Goal: Contribute content: Add original content to the website for others to see

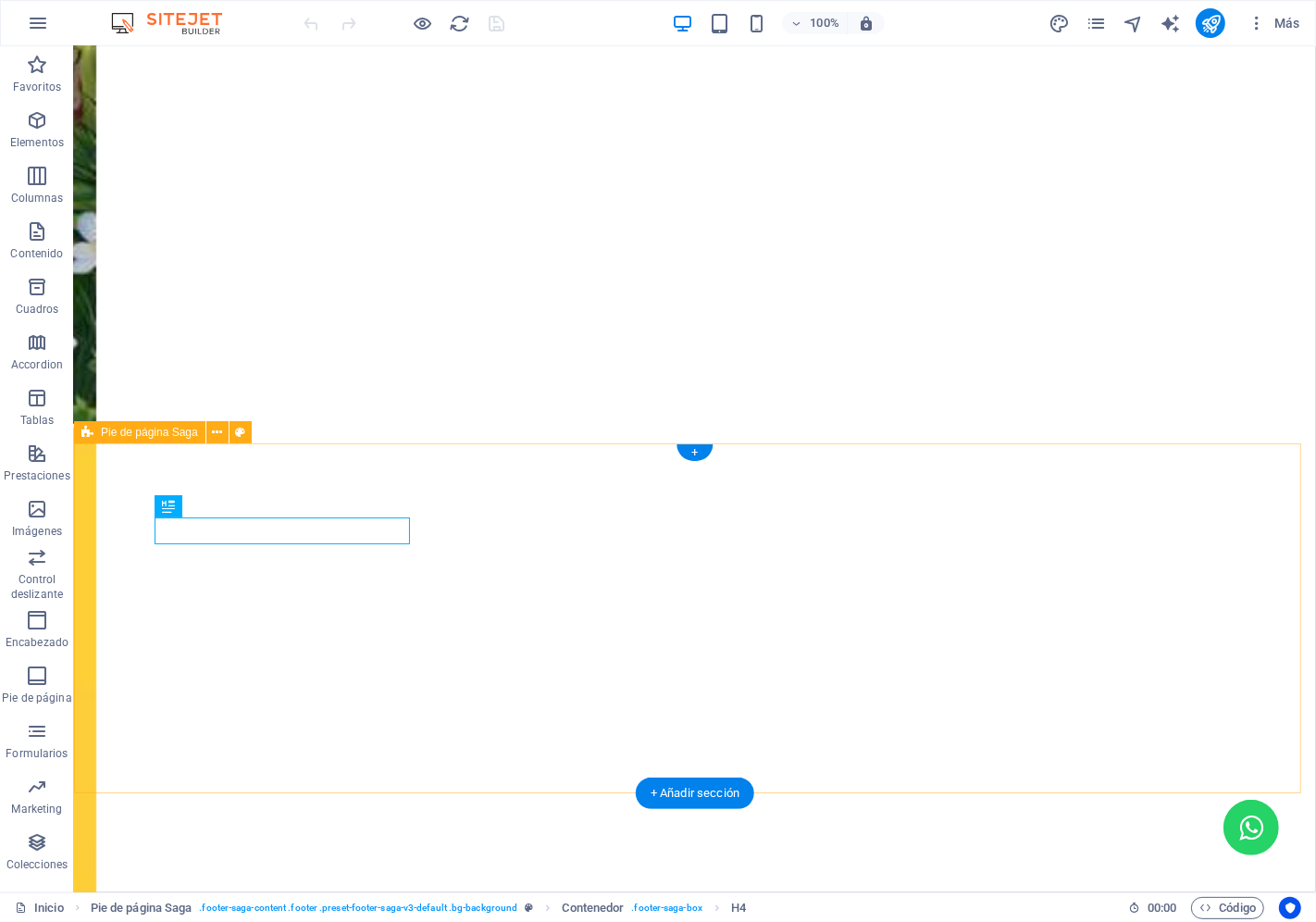
scroll to position [2046, 0]
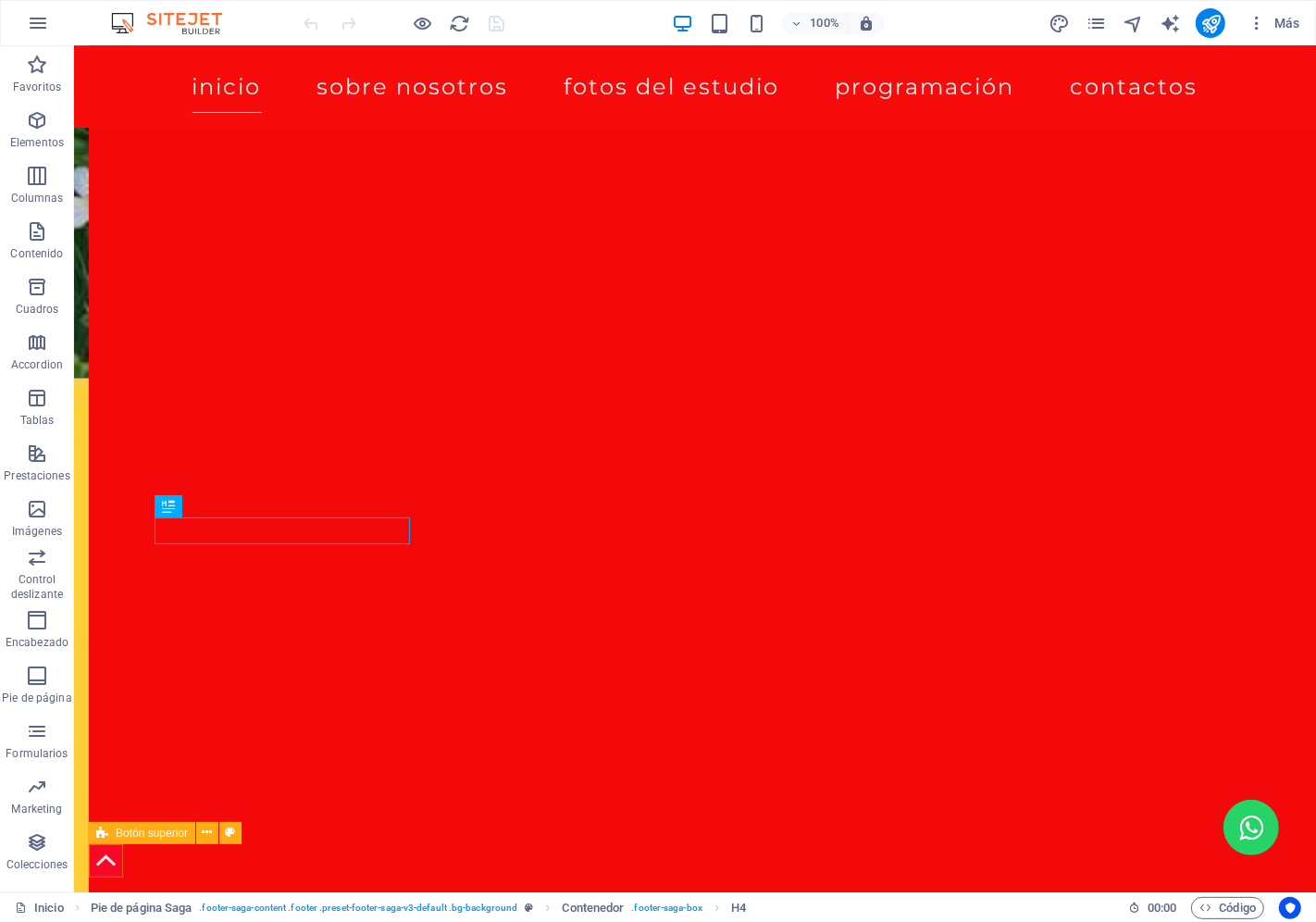
click at [89, 853] on figure at bounding box center [105, 860] width 34 height 34
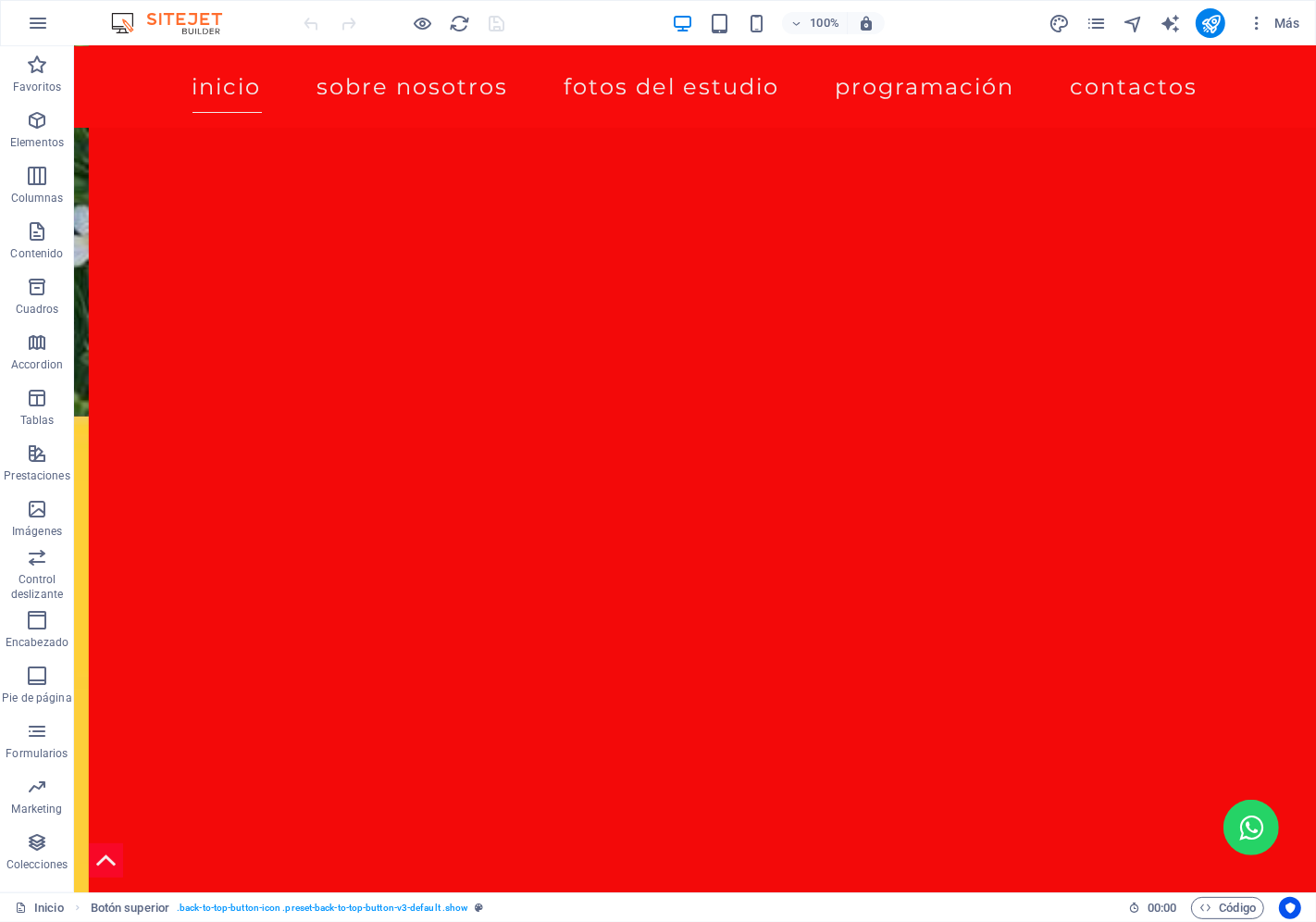
scroll to position [0, 0]
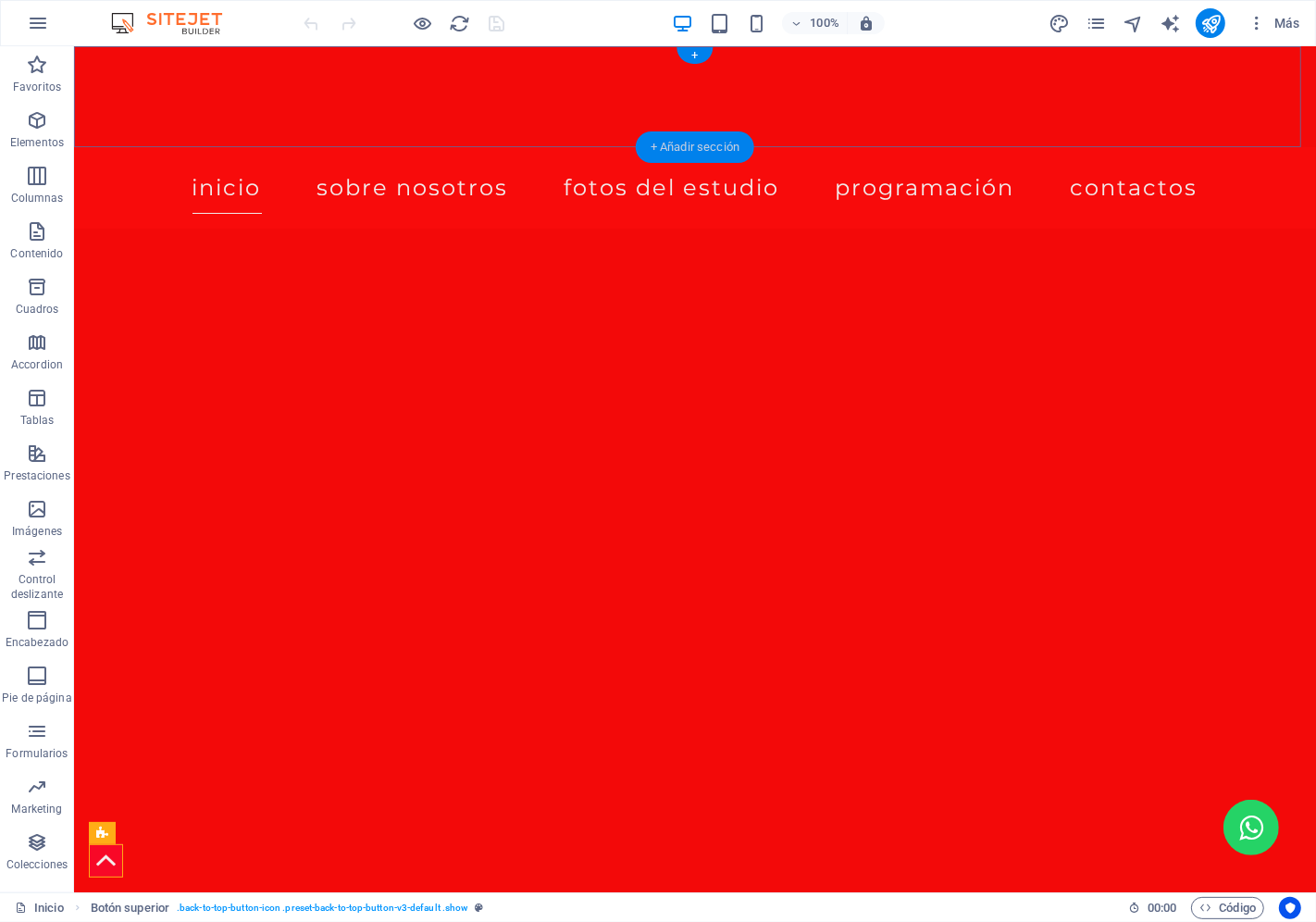
click at [692, 142] on div "+ Añadir sección" at bounding box center [695, 146] width 119 height 31
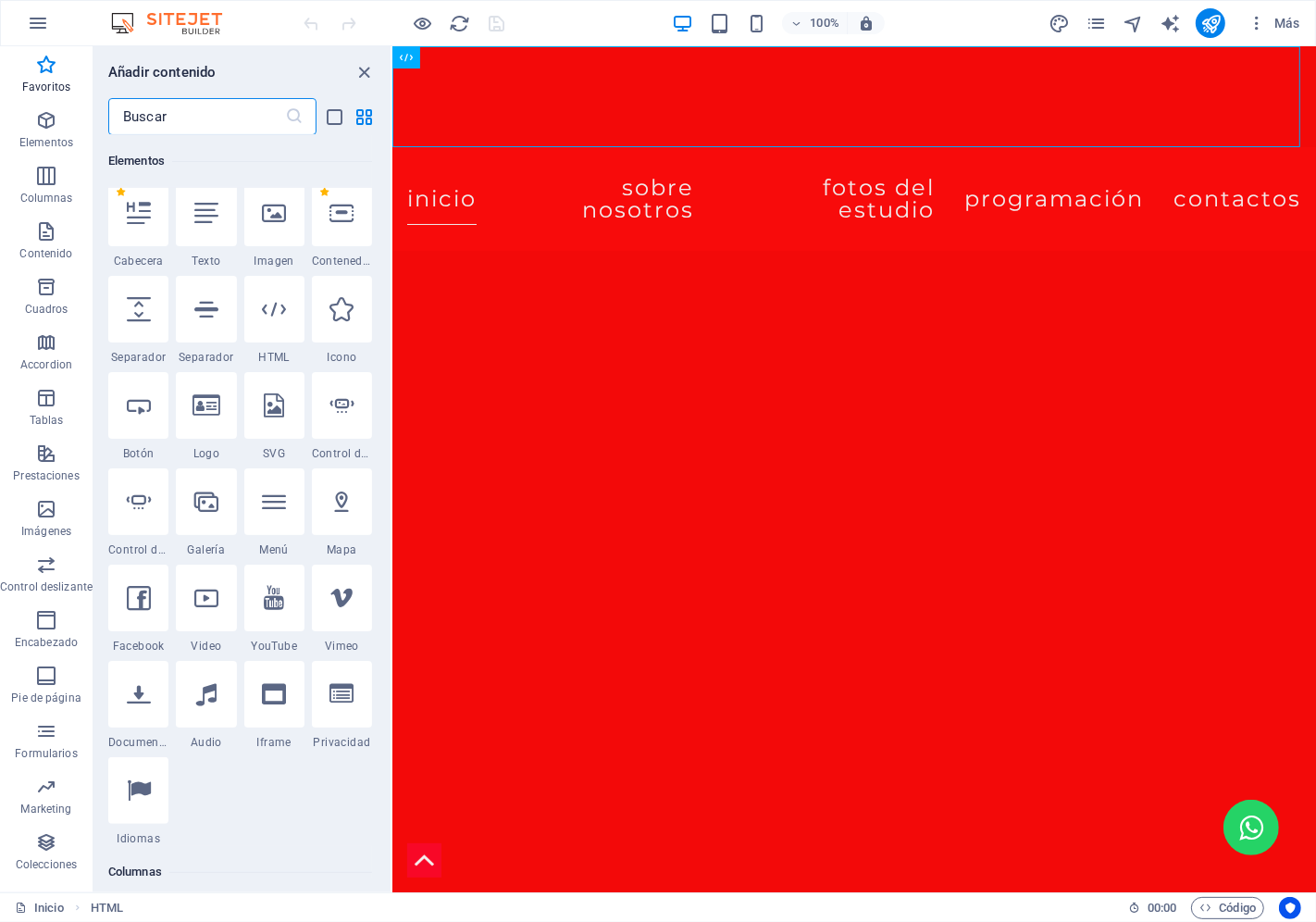
scroll to position [330, 0]
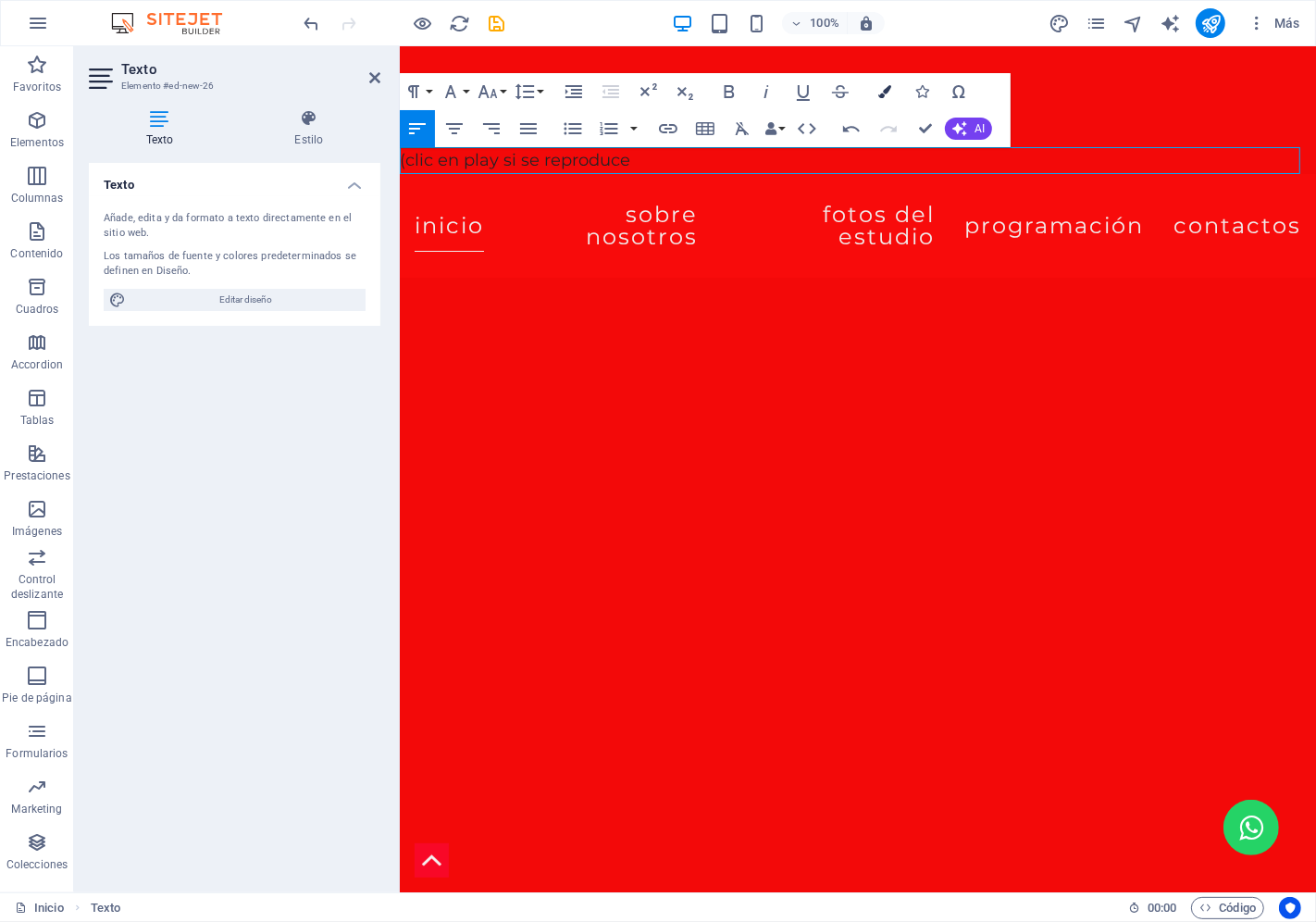
click at [884, 88] on icon "button" at bounding box center [885, 92] width 13 height 13
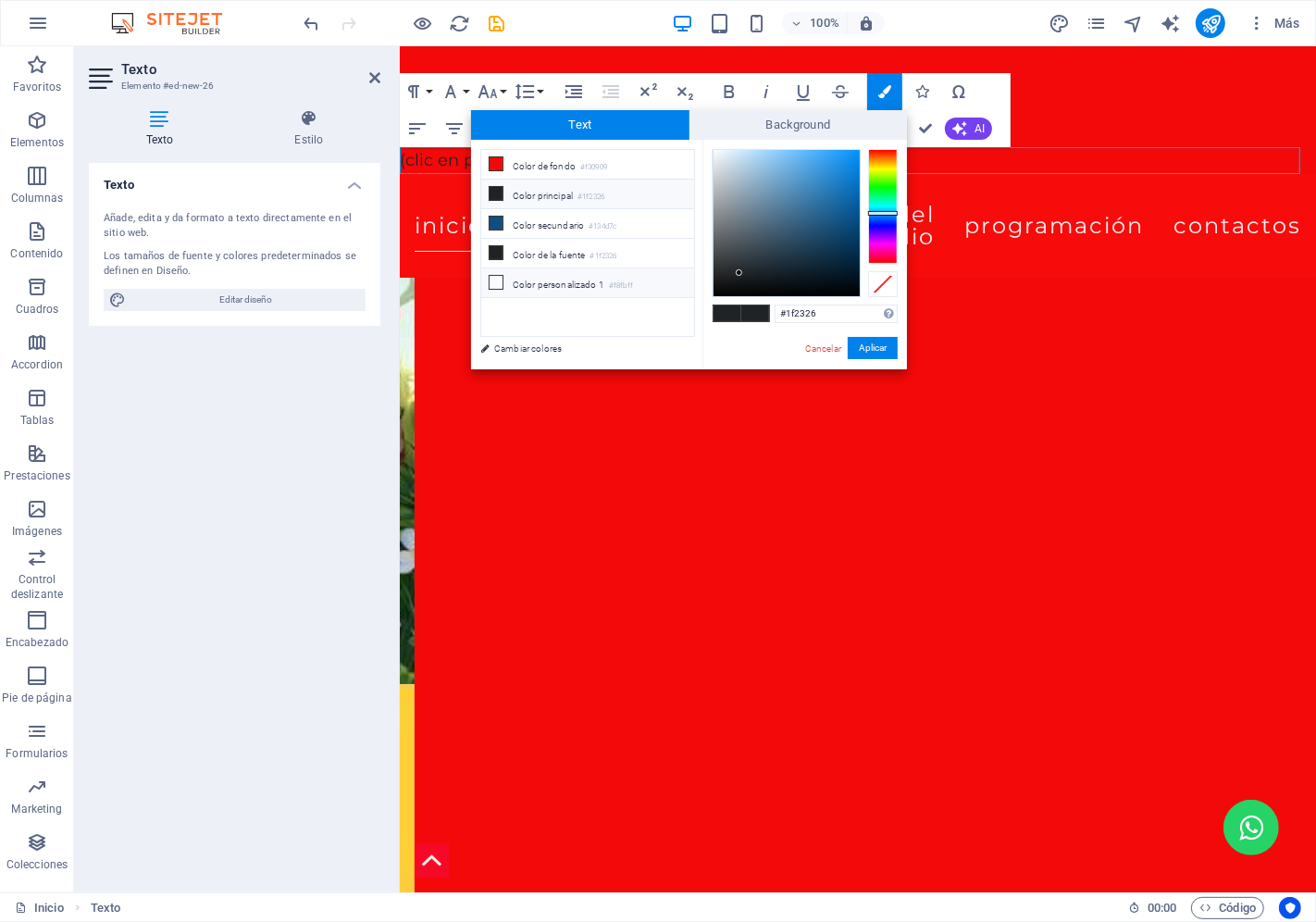
click at [493, 281] on icon at bounding box center [496, 282] width 13 height 13
type input "#f8fbff"
click at [884, 343] on button "Aplicar" at bounding box center [873, 347] width 50 height 22
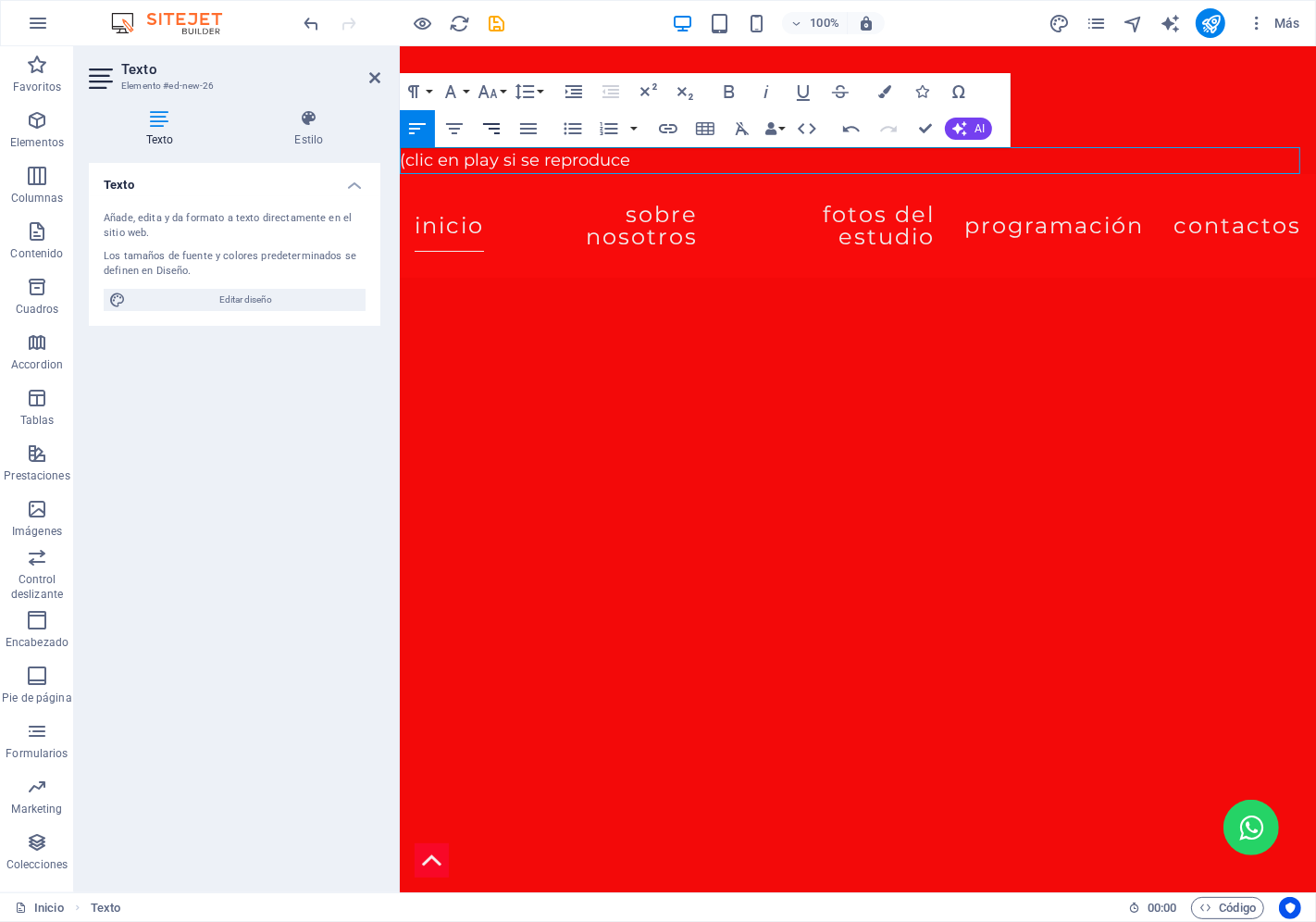
click at [496, 134] on icon "button" at bounding box center [491, 128] width 22 height 22
click at [420, 126] on icon "button" at bounding box center [416, 128] width 22 height 22
click at [649, 163] on p "(clic en play si se reproduce" at bounding box center [858, 161] width 917 height 27
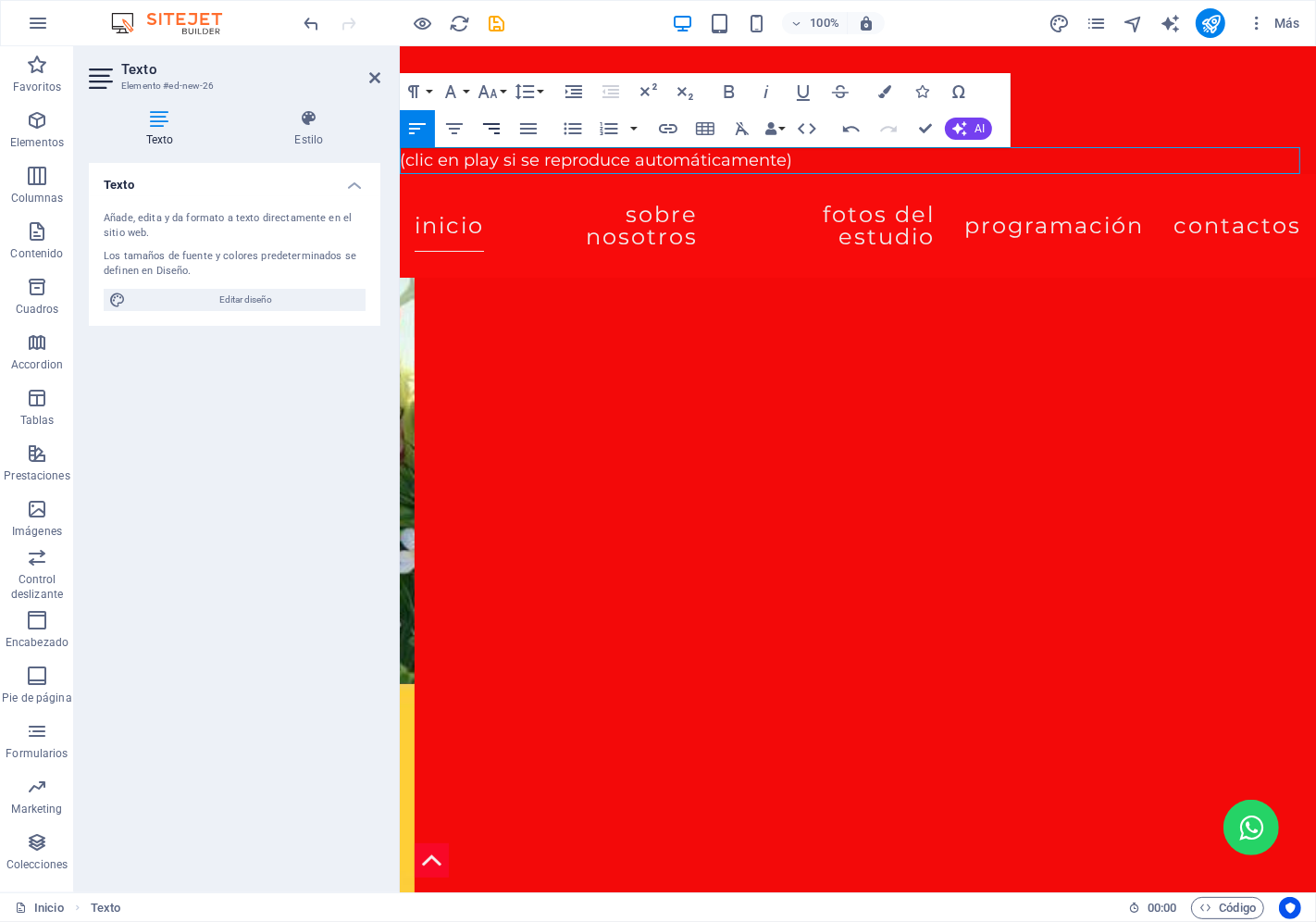
click at [485, 130] on icon "button" at bounding box center [491, 128] width 22 height 22
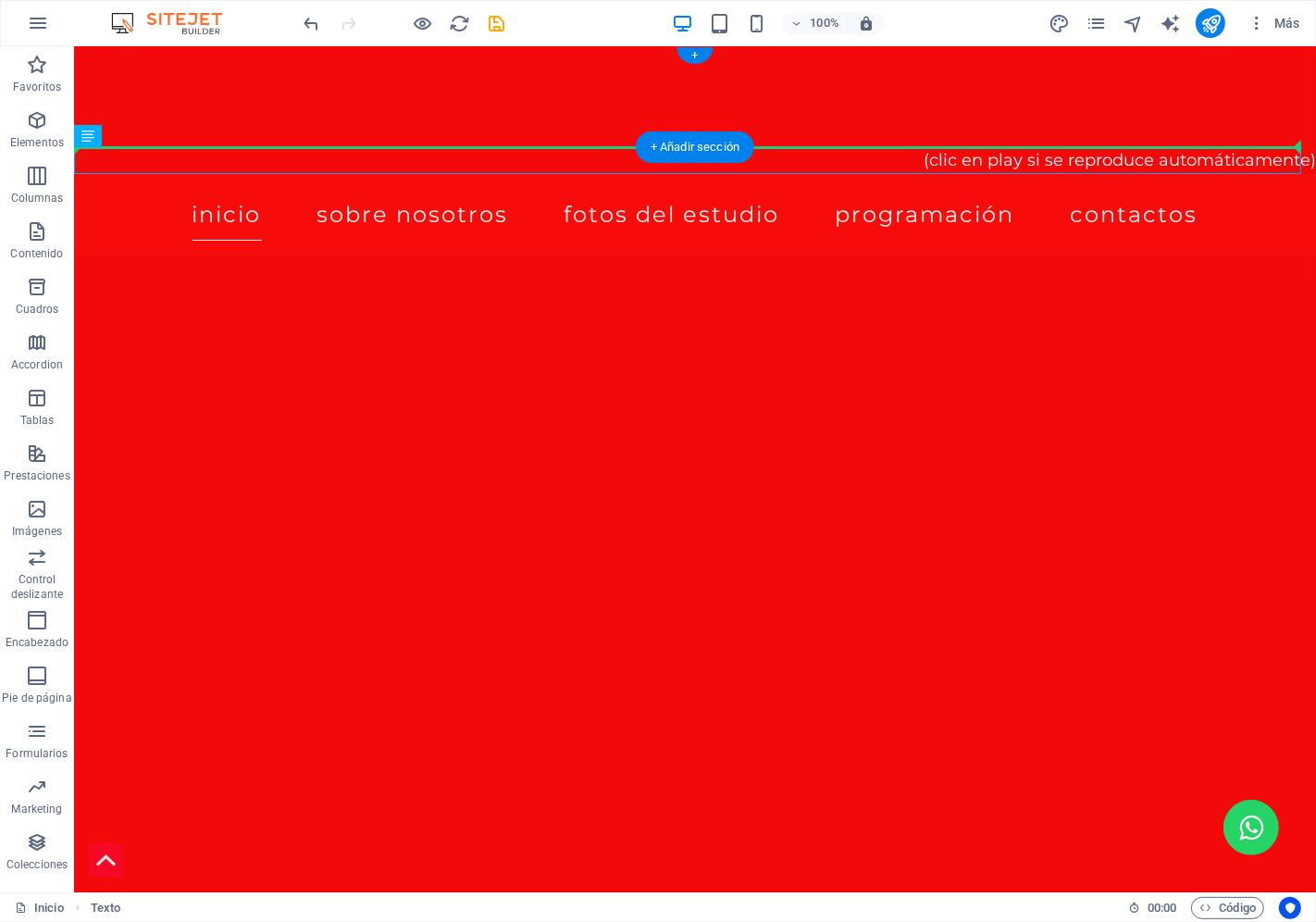
drag, startPoint x: 171, startPoint y: 182, endPoint x: 167, endPoint y: 122, distance: 60.1
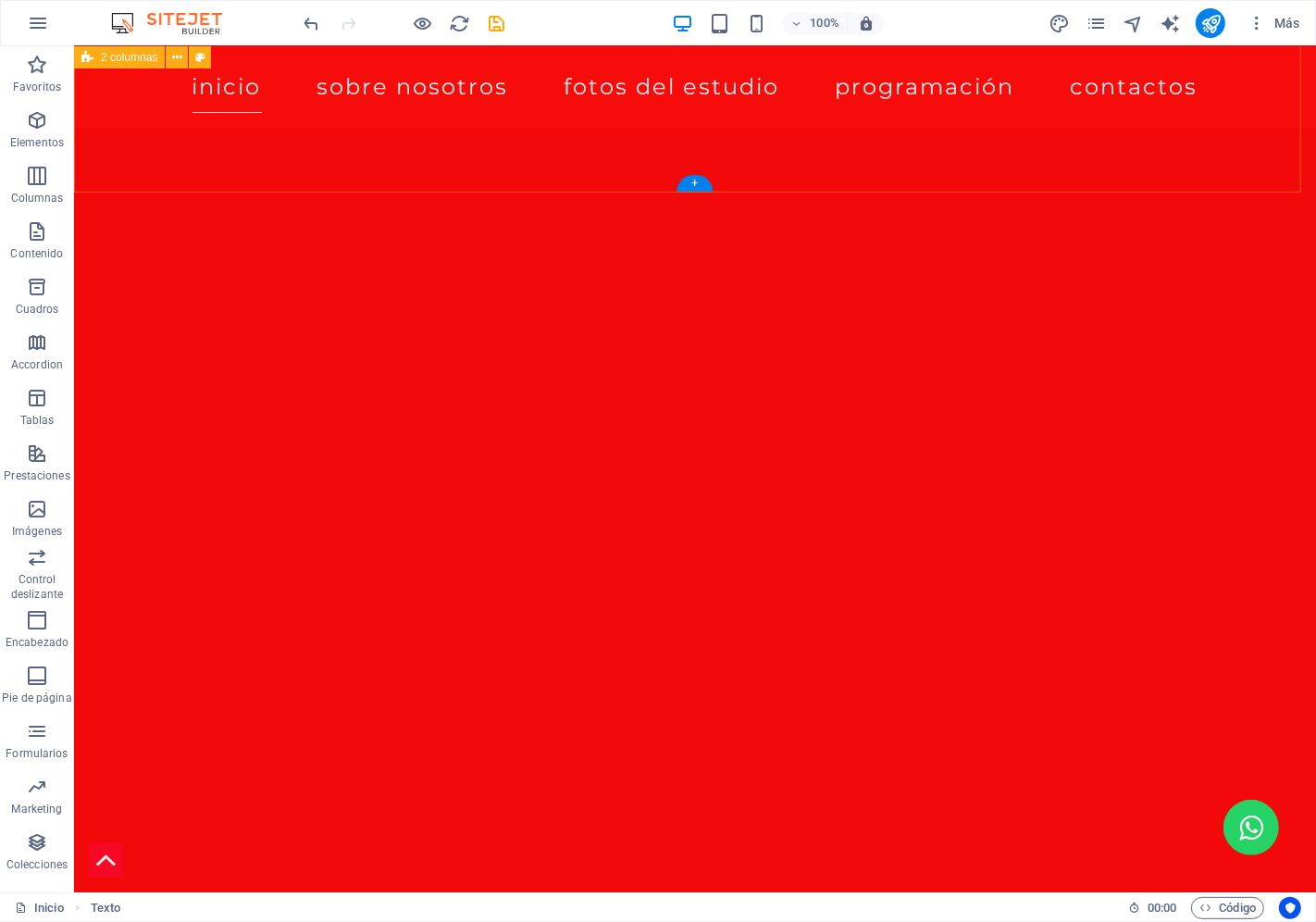
scroll to position [2073, 0]
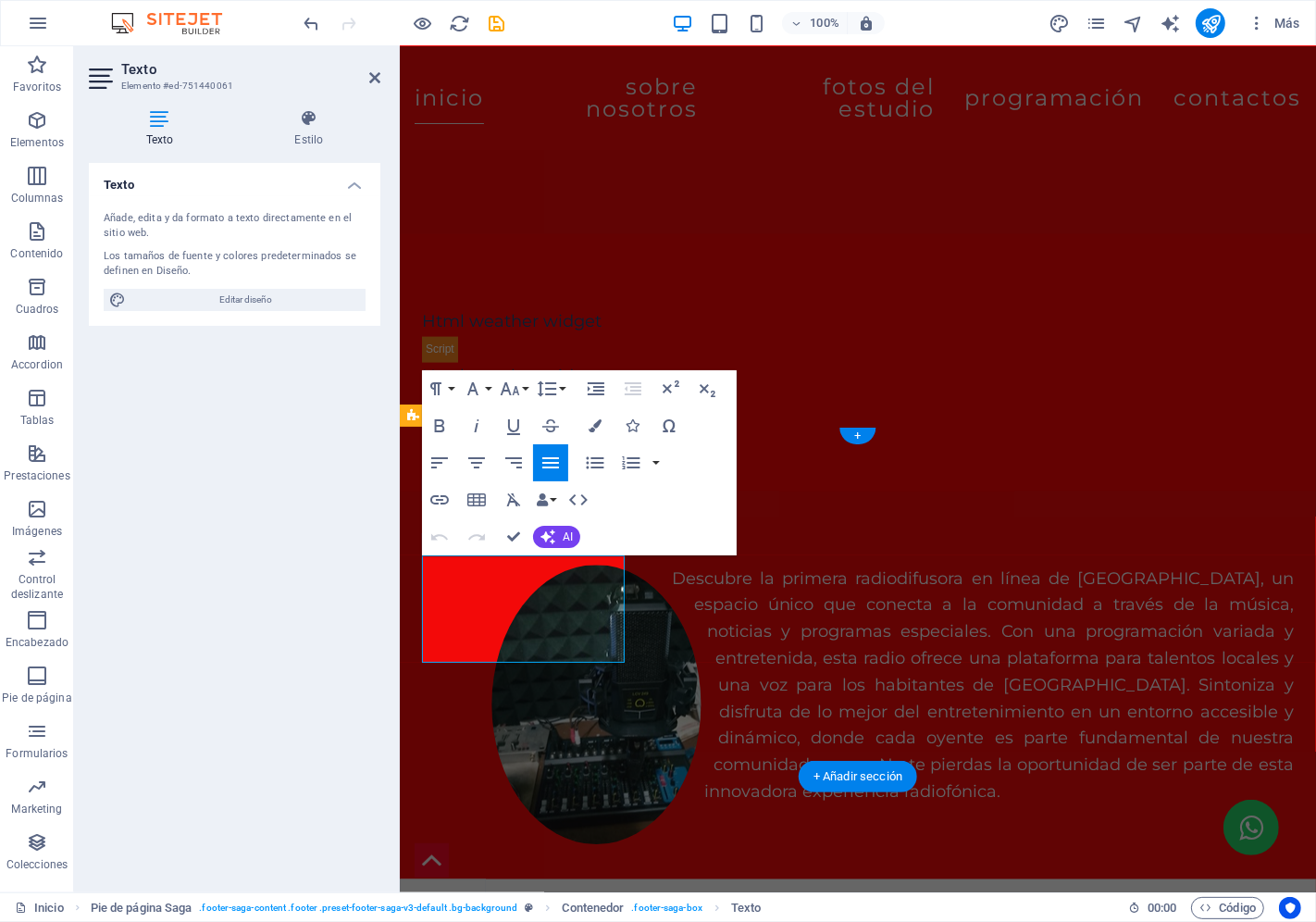
scroll to position [1935, 0]
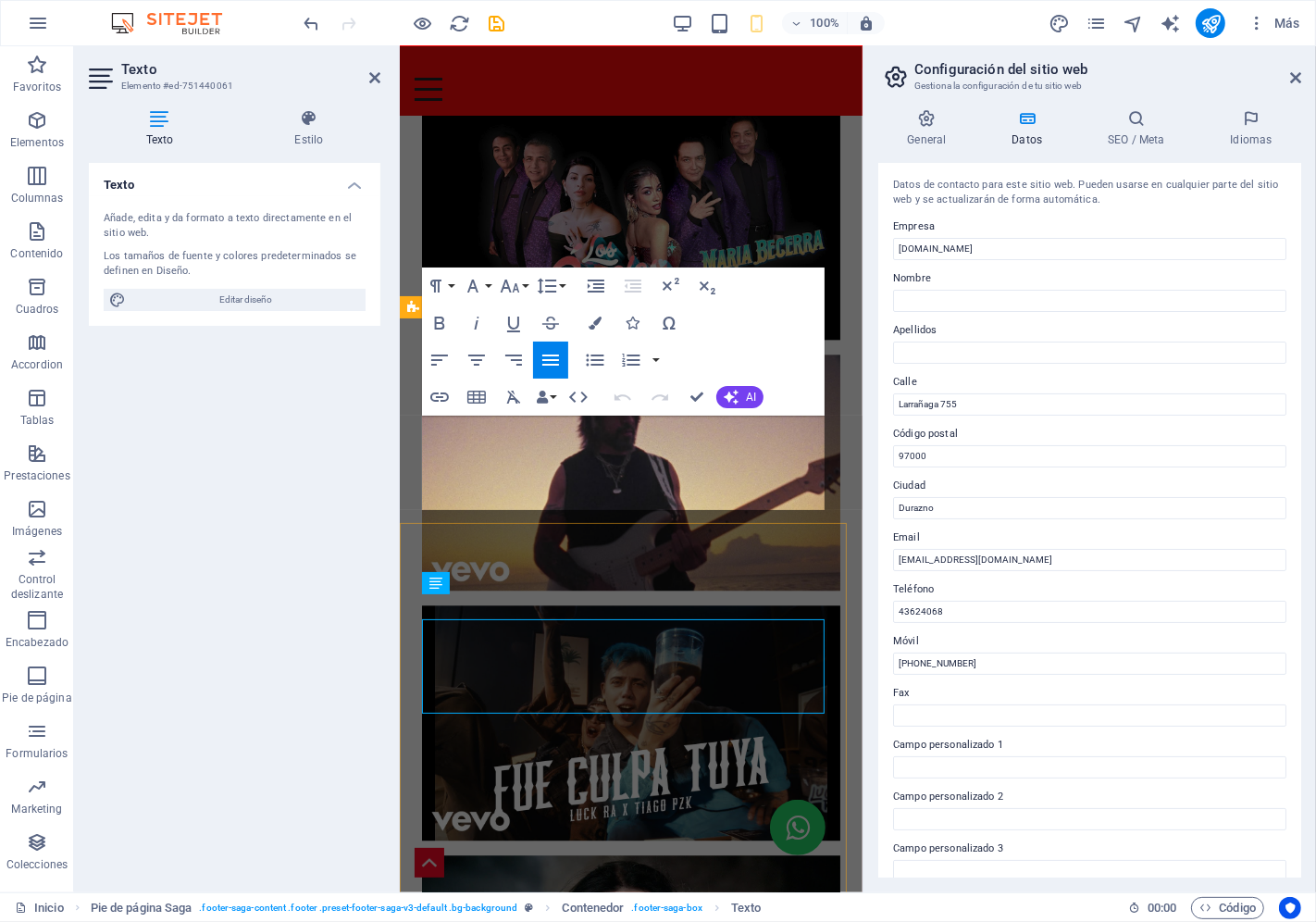
scroll to position [2939, 0]
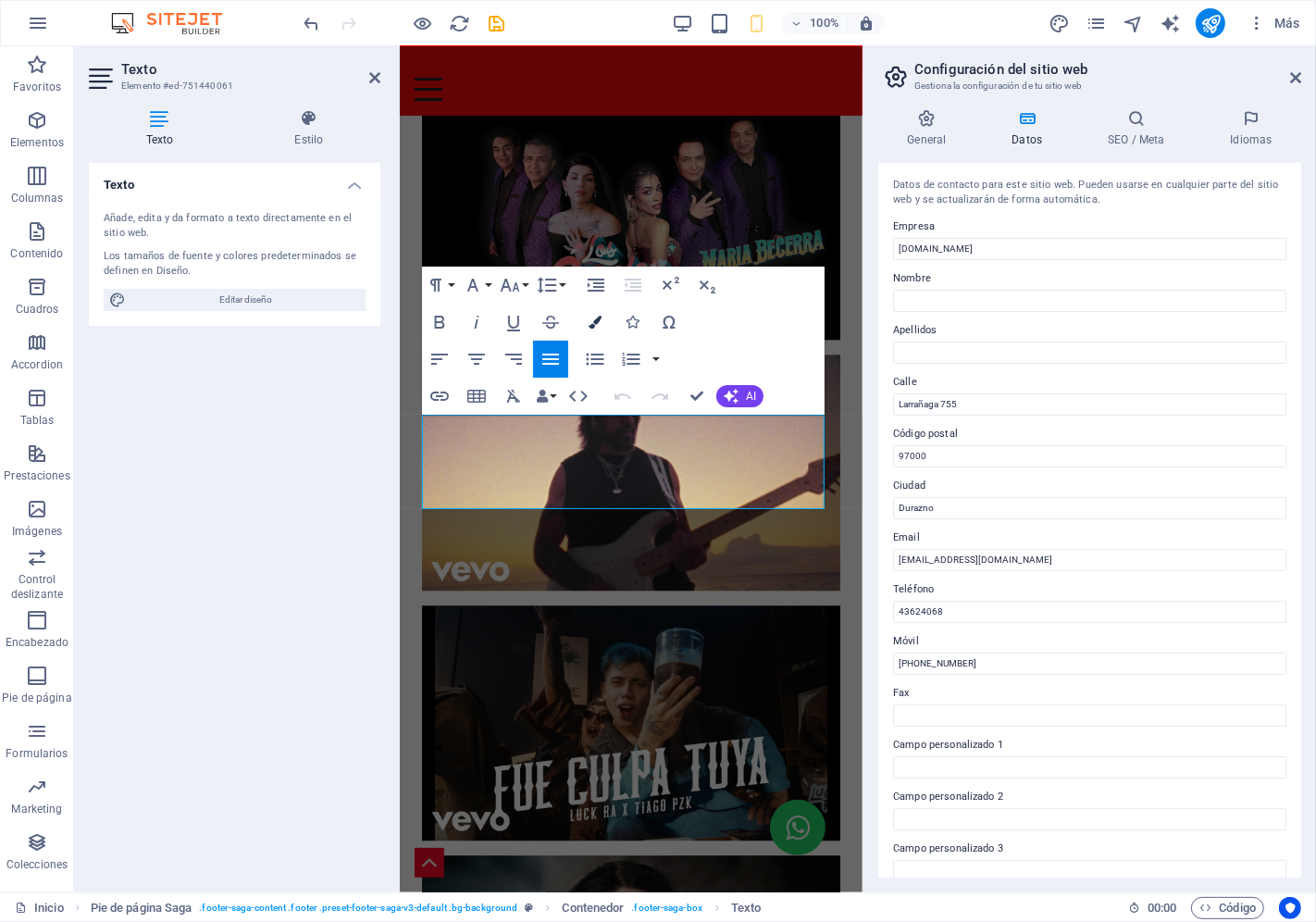
click at [595, 318] on icon "button" at bounding box center [595, 322] width 13 height 13
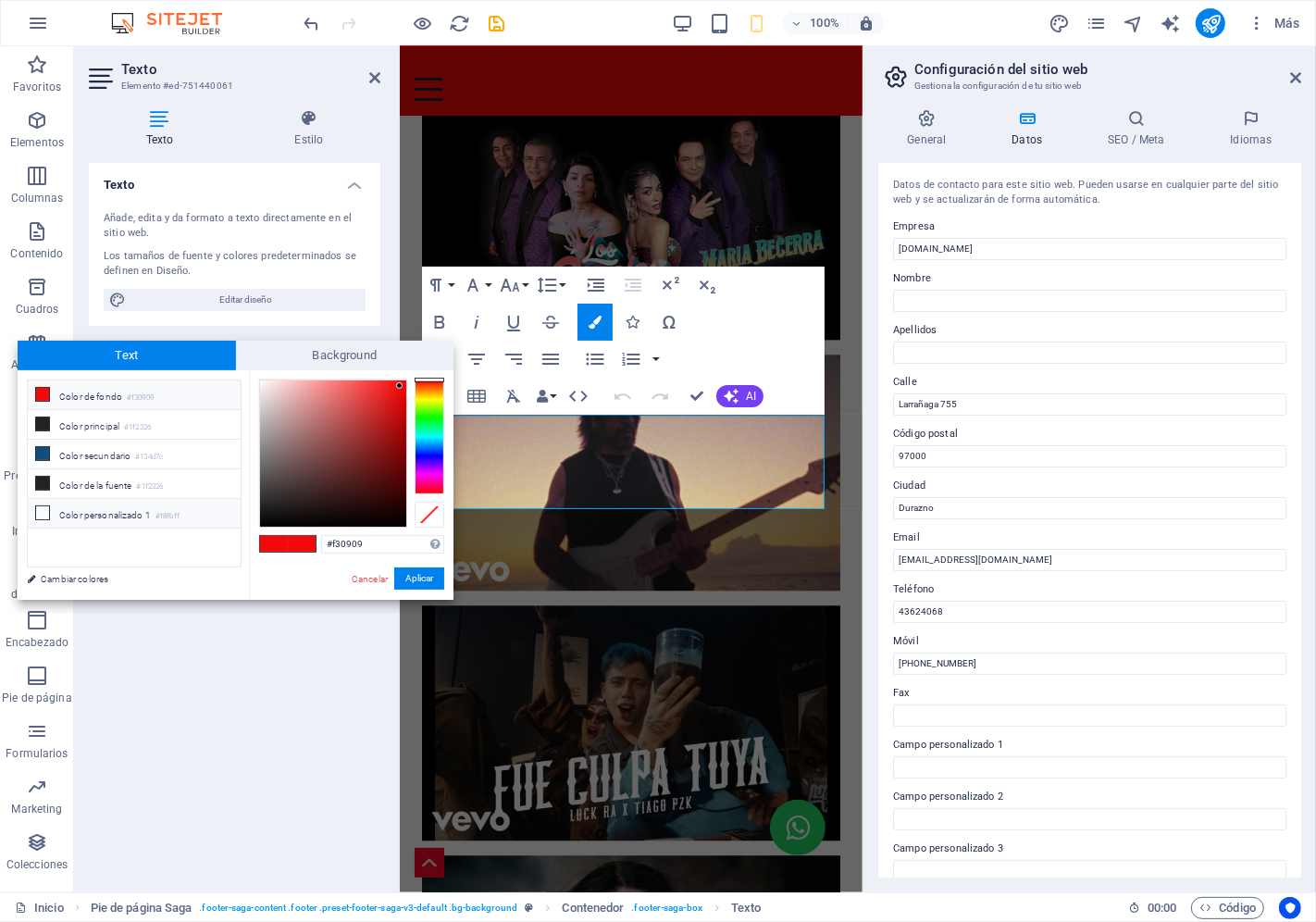
click at [41, 514] on icon at bounding box center [43, 512] width 13 height 13
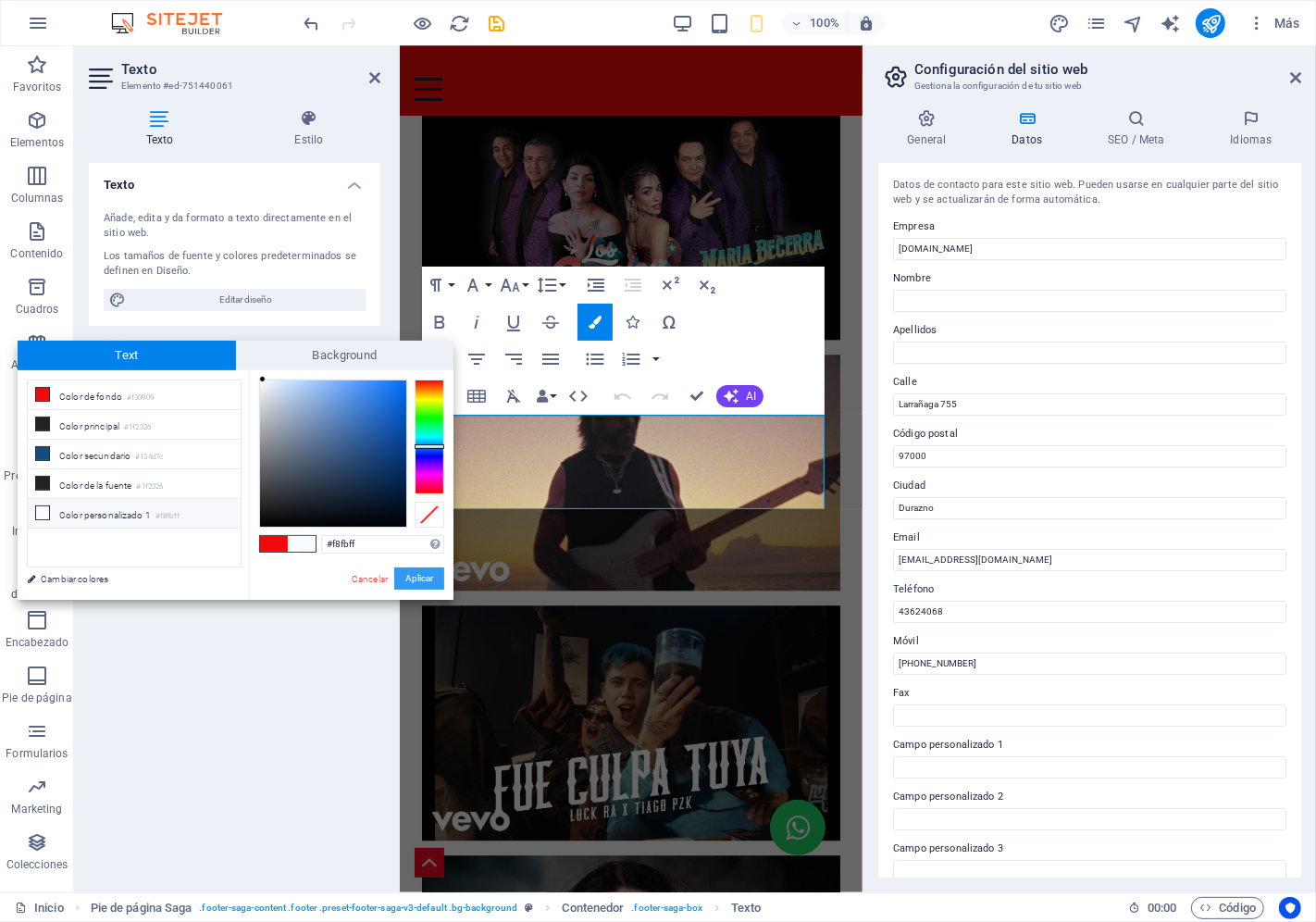
click at [424, 576] on button "Aplicar" at bounding box center [419, 578] width 50 height 22
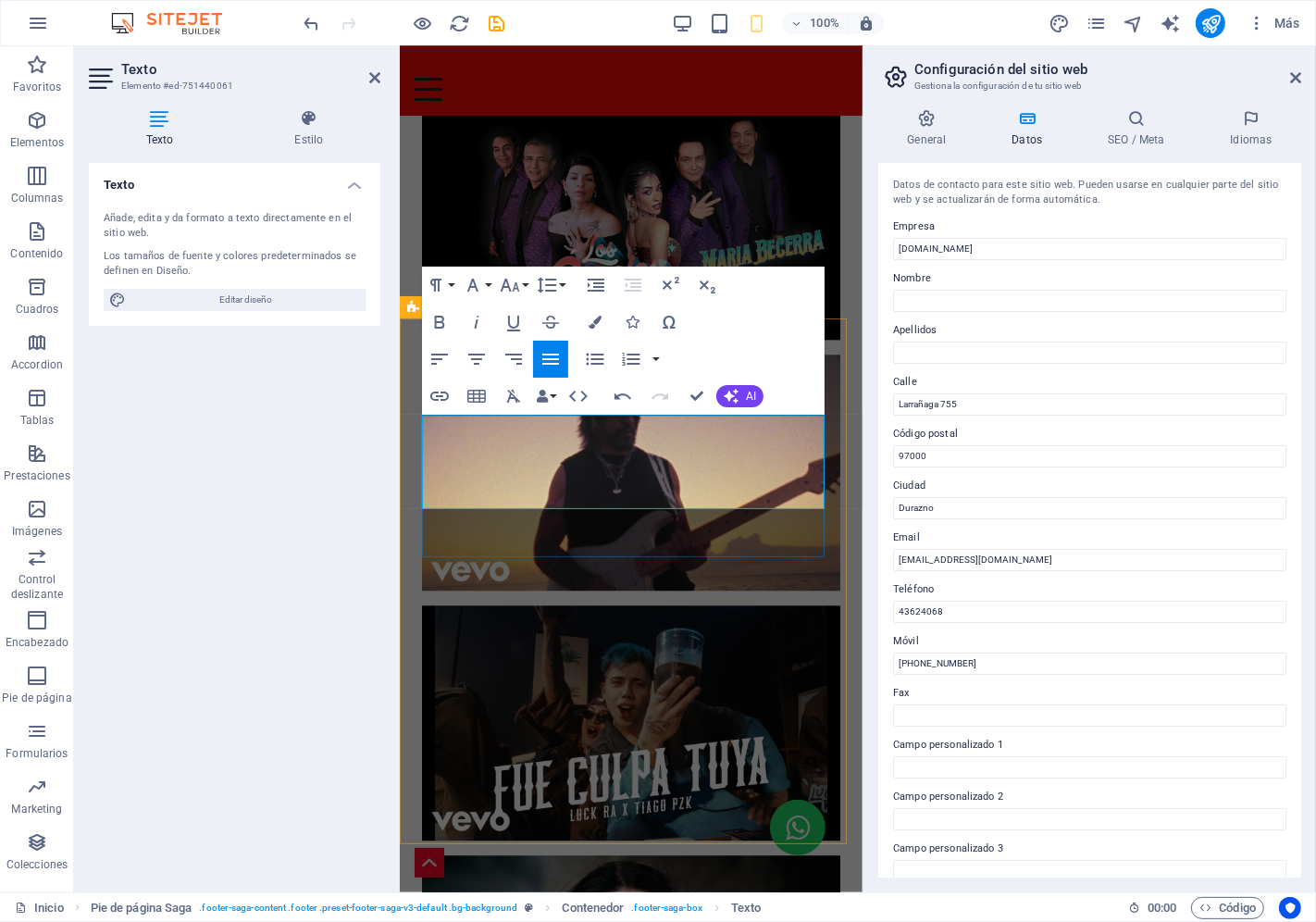
click at [596, 316] on icon "button" at bounding box center [595, 322] width 13 height 13
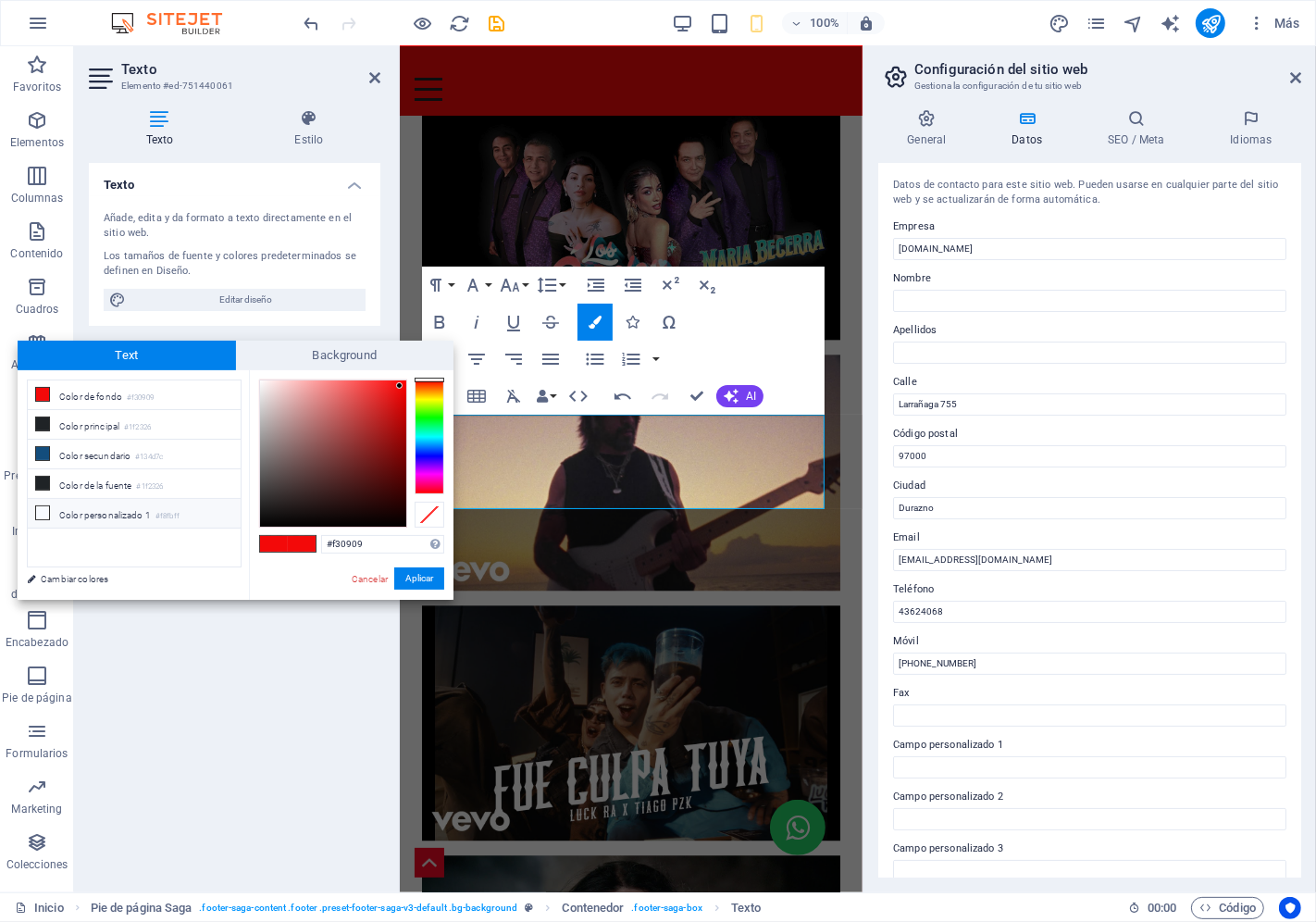
click at [38, 510] on icon at bounding box center [43, 512] width 13 height 13
type input "#f8fbff"
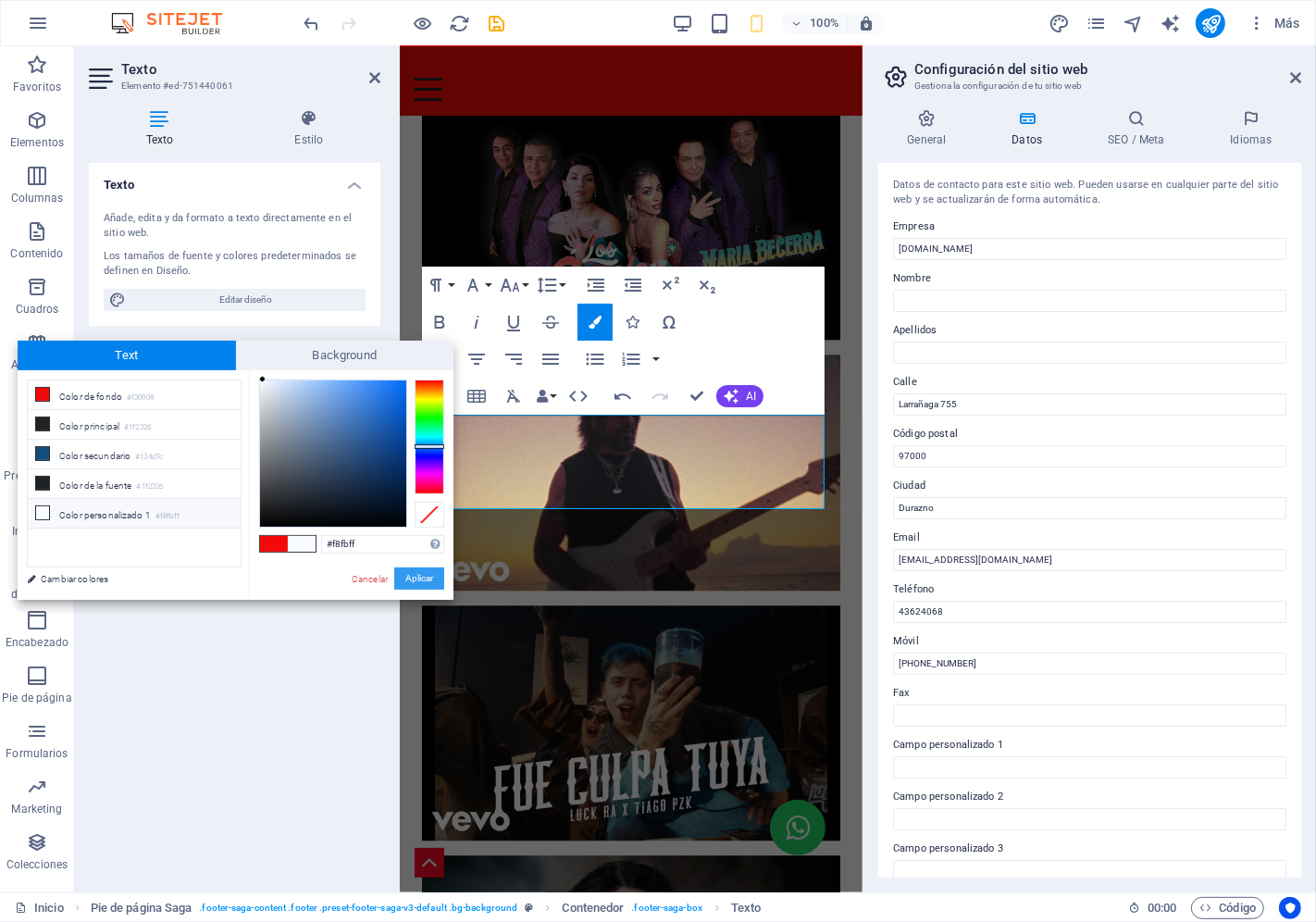
click at [399, 575] on button "Aplicar" at bounding box center [419, 578] width 50 height 22
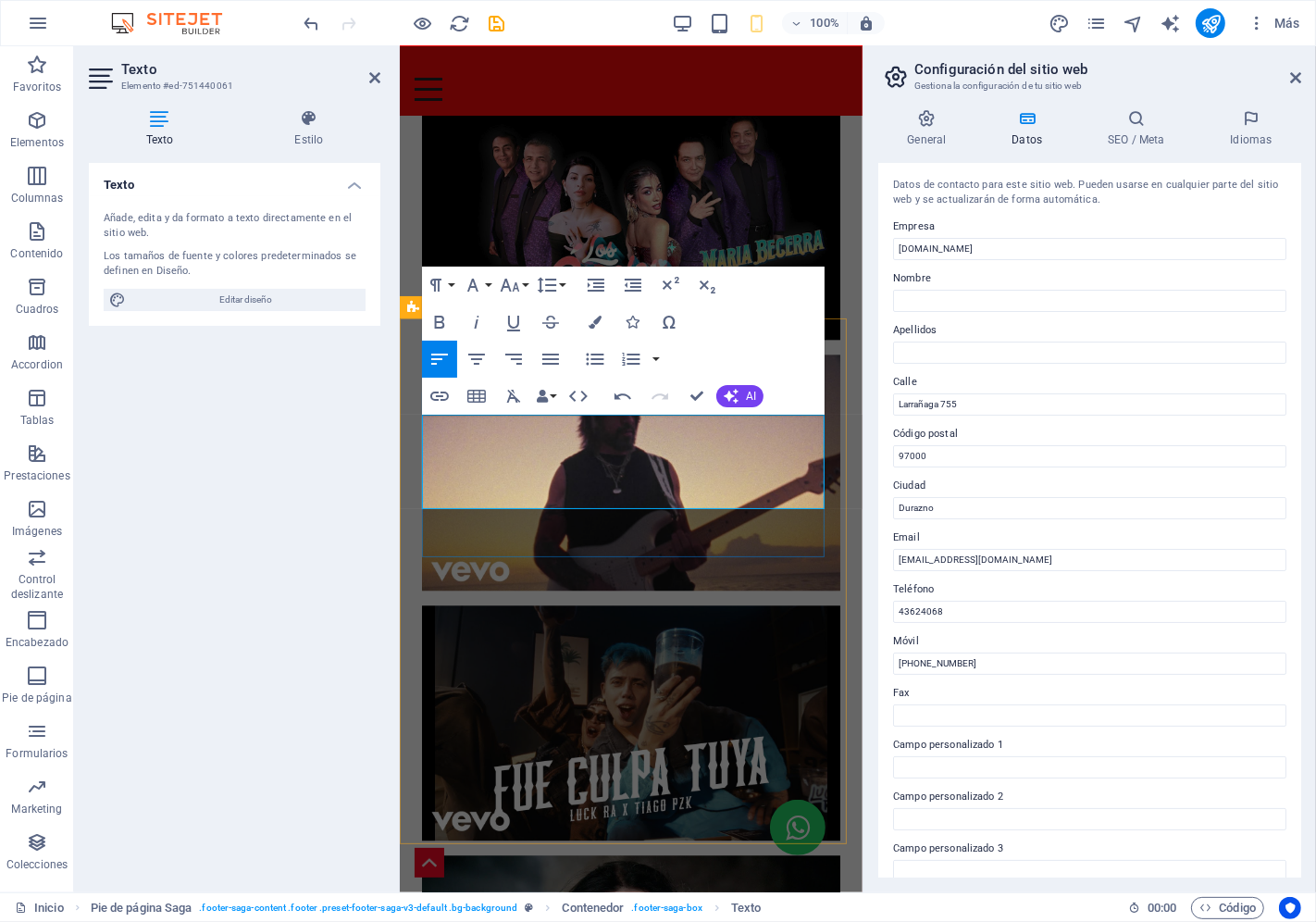
click at [598, 316] on icon "button" at bounding box center [595, 322] width 13 height 13
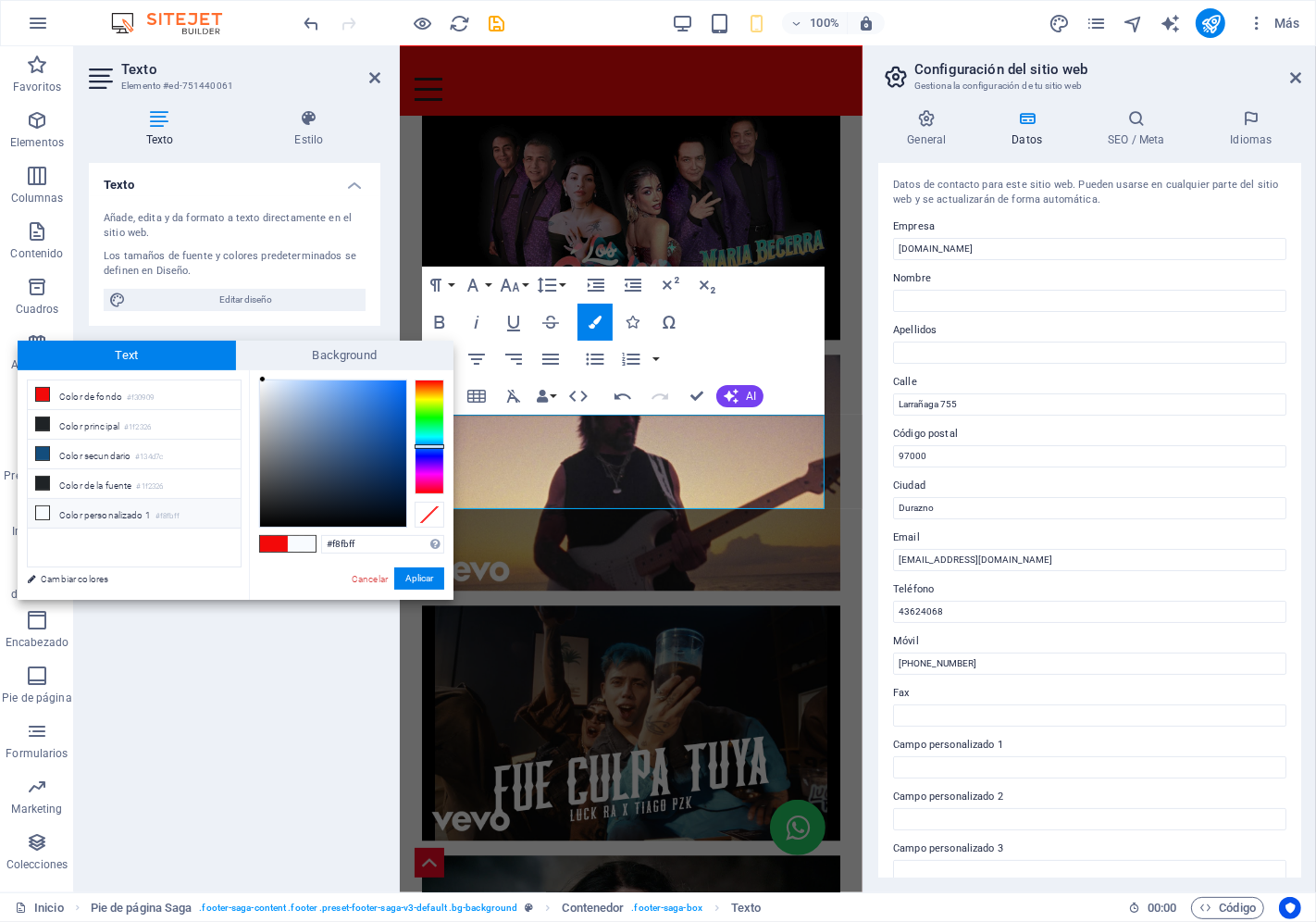
click at [45, 509] on icon at bounding box center [43, 512] width 13 height 13
click at [418, 580] on button "Aplicar" at bounding box center [419, 578] width 50 height 22
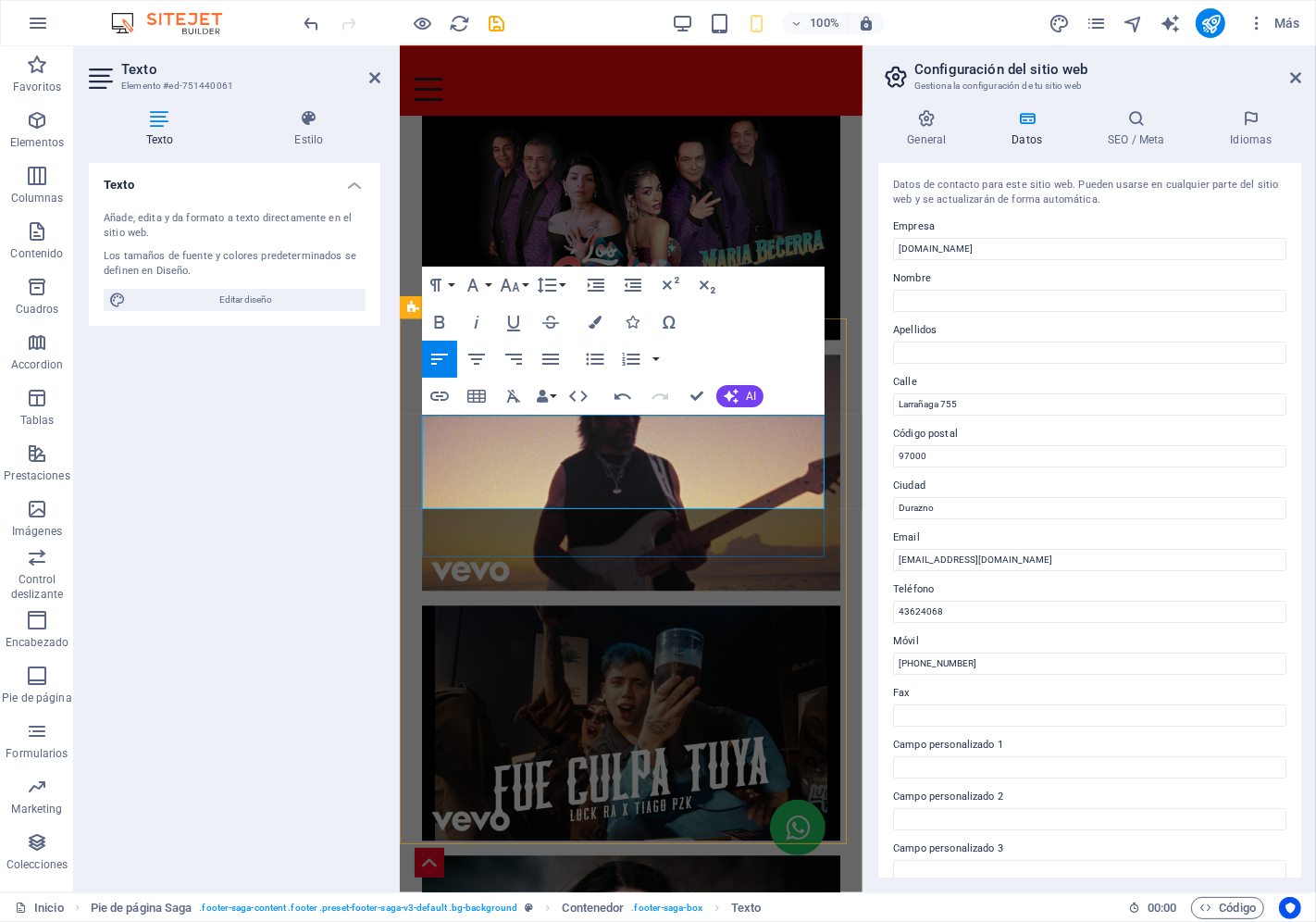
click at [595, 316] on icon "button" at bounding box center [595, 322] width 13 height 13
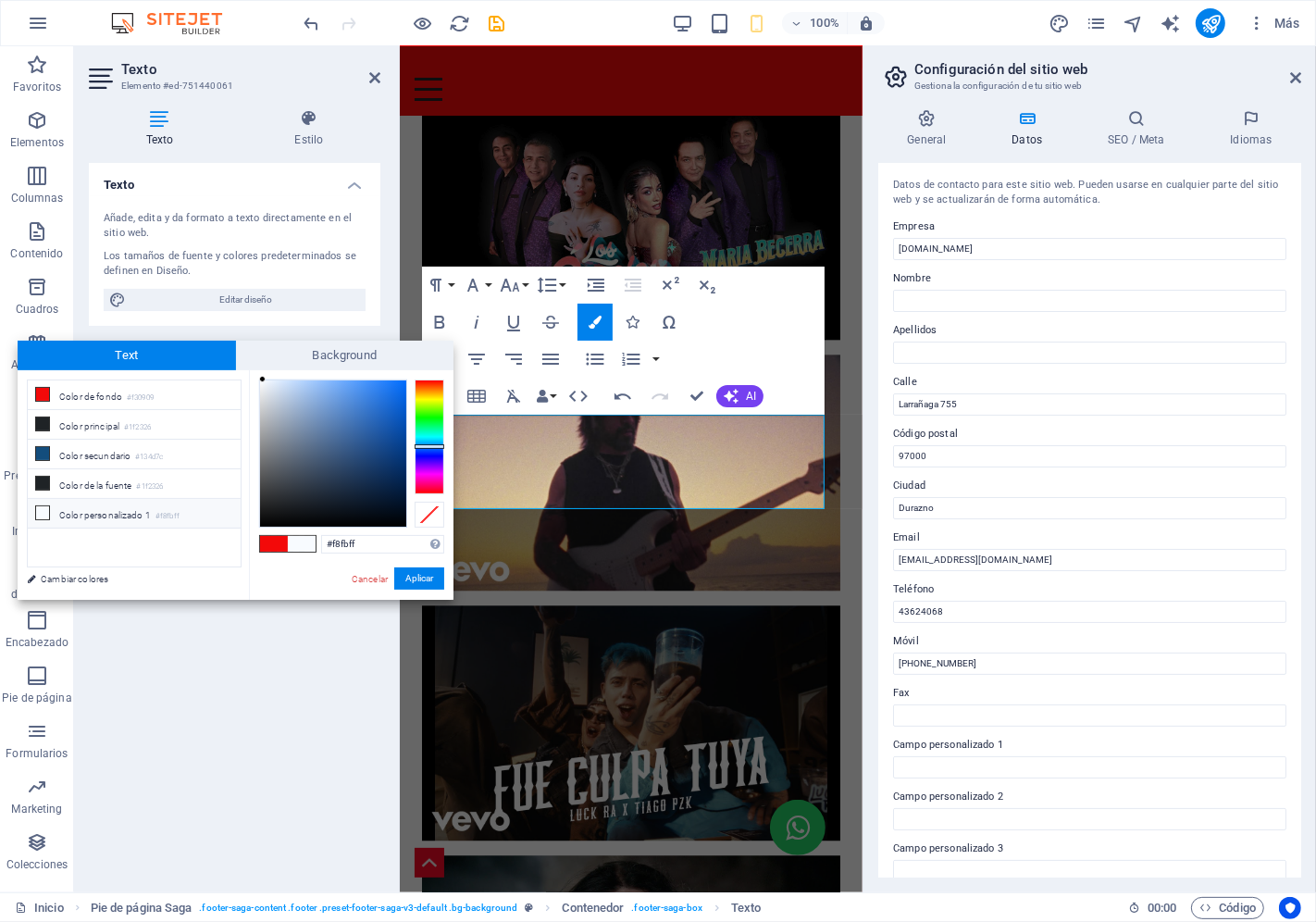
click at [40, 509] on icon at bounding box center [43, 512] width 13 height 13
click at [408, 575] on button "Aplicar" at bounding box center [419, 578] width 50 height 22
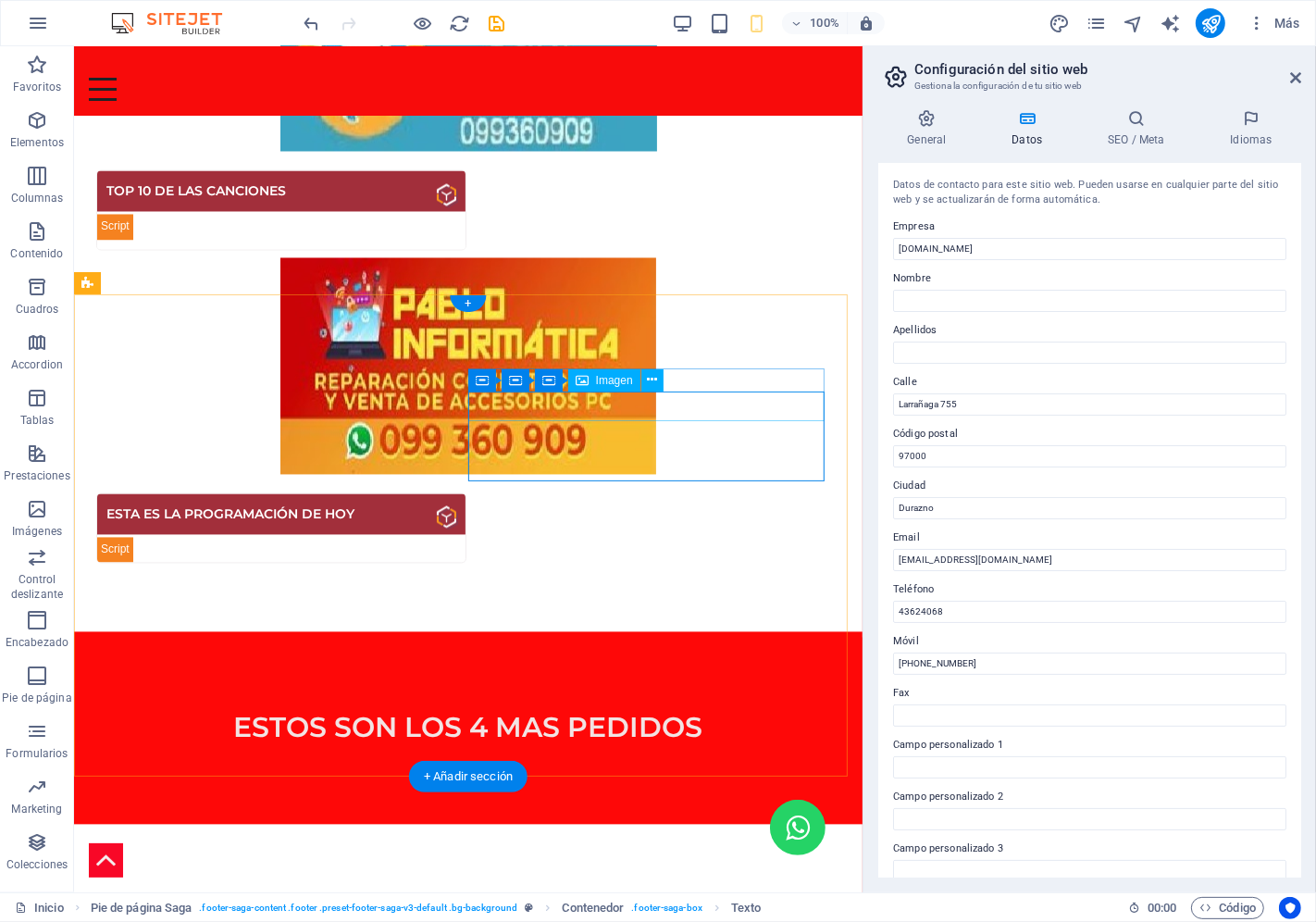
scroll to position [2314, 0]
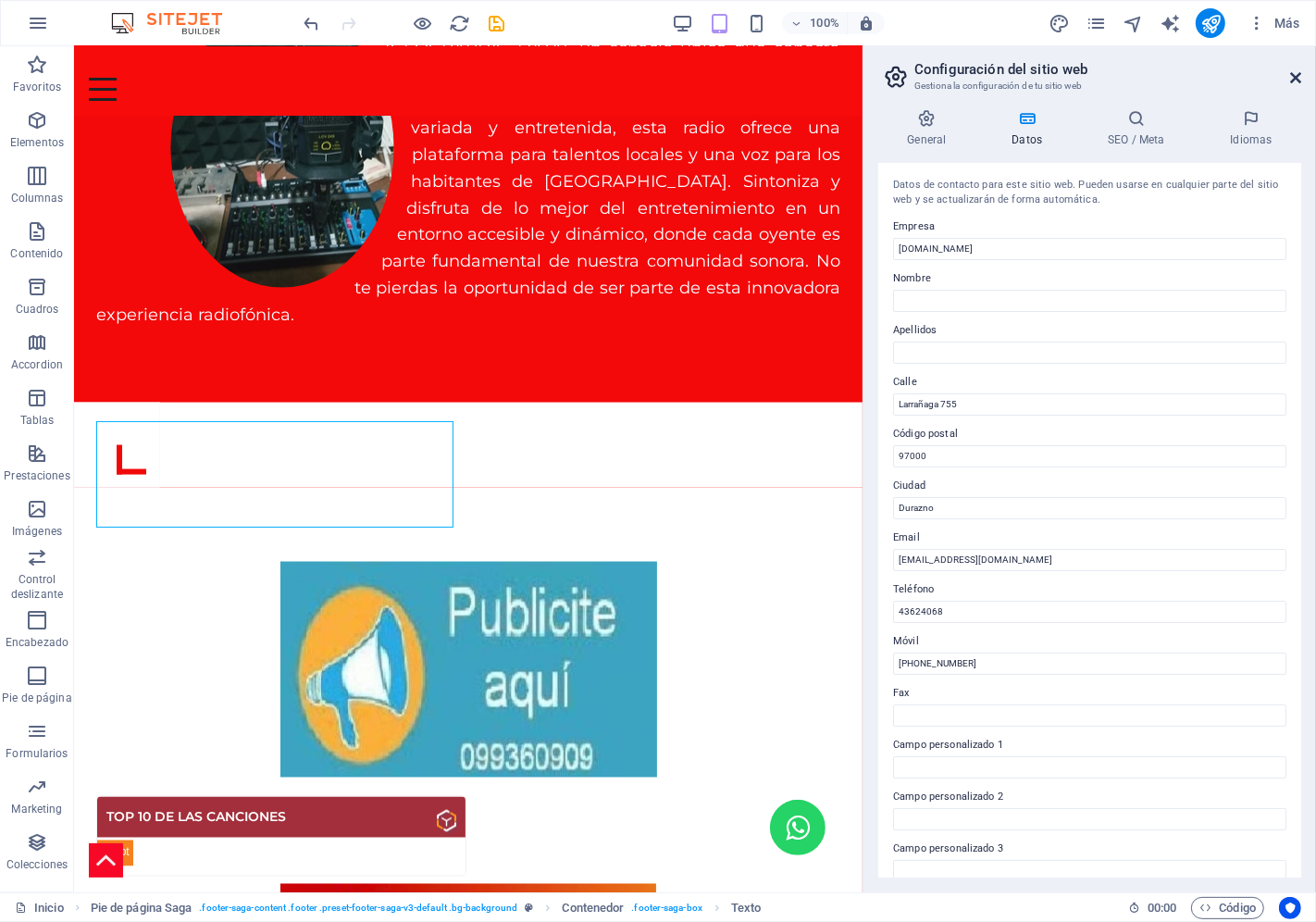
click at [1293, 75] on icon at bounding box center [1296, 78] width 11 height 15
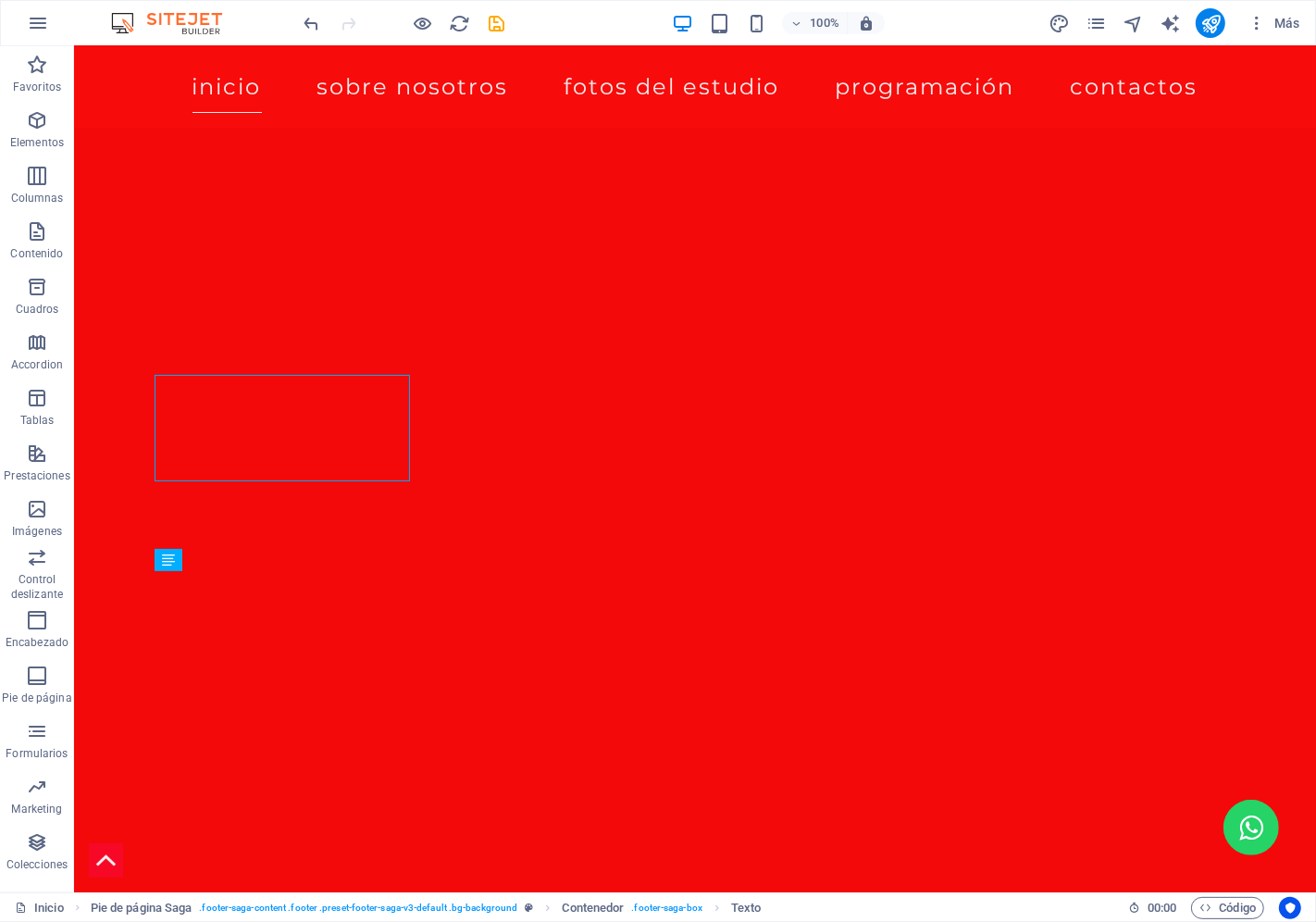
scroll to position [2073, 0]
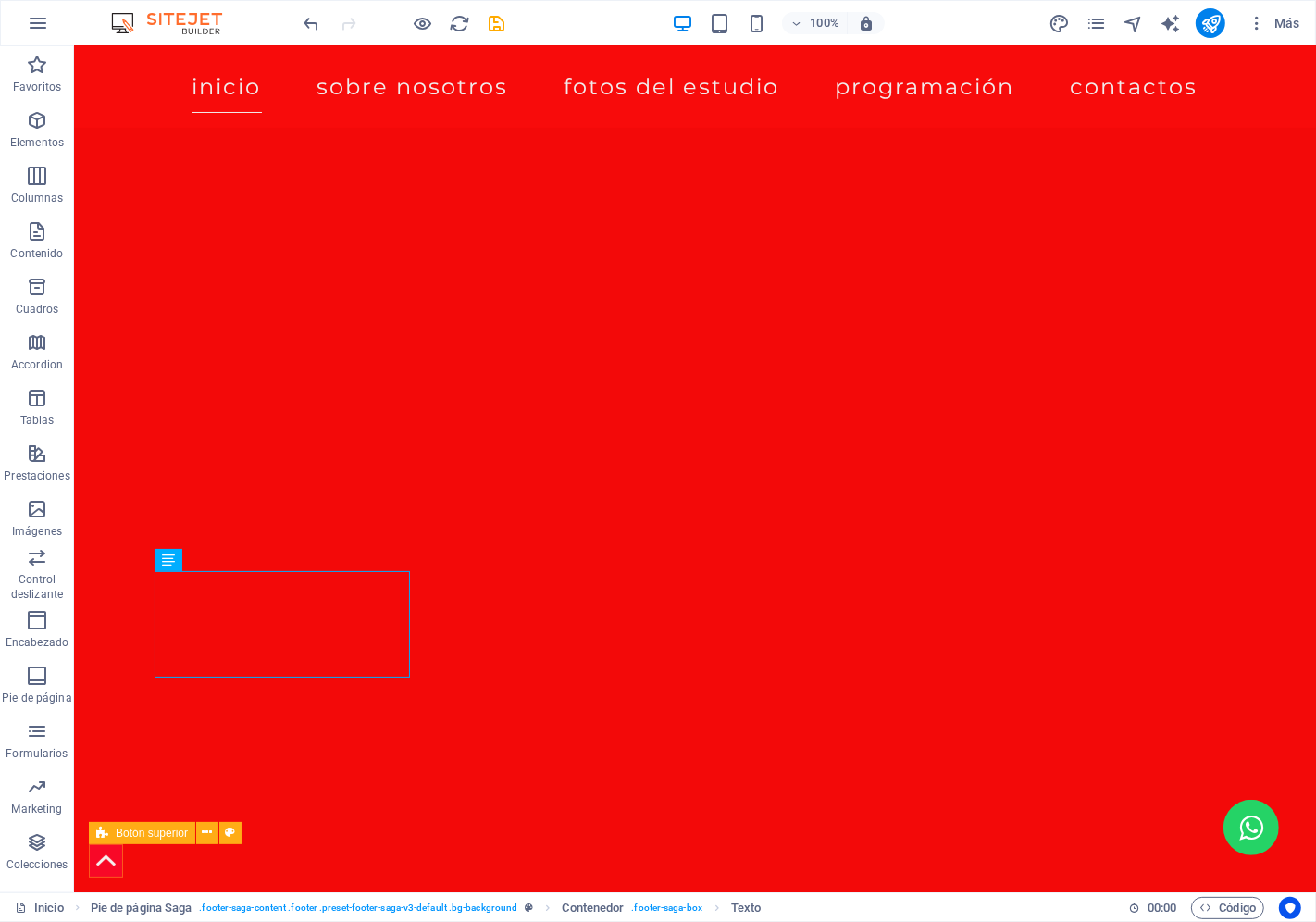
click at [97, 855] on figure at bounding box center [105, 860] width 34 height 34
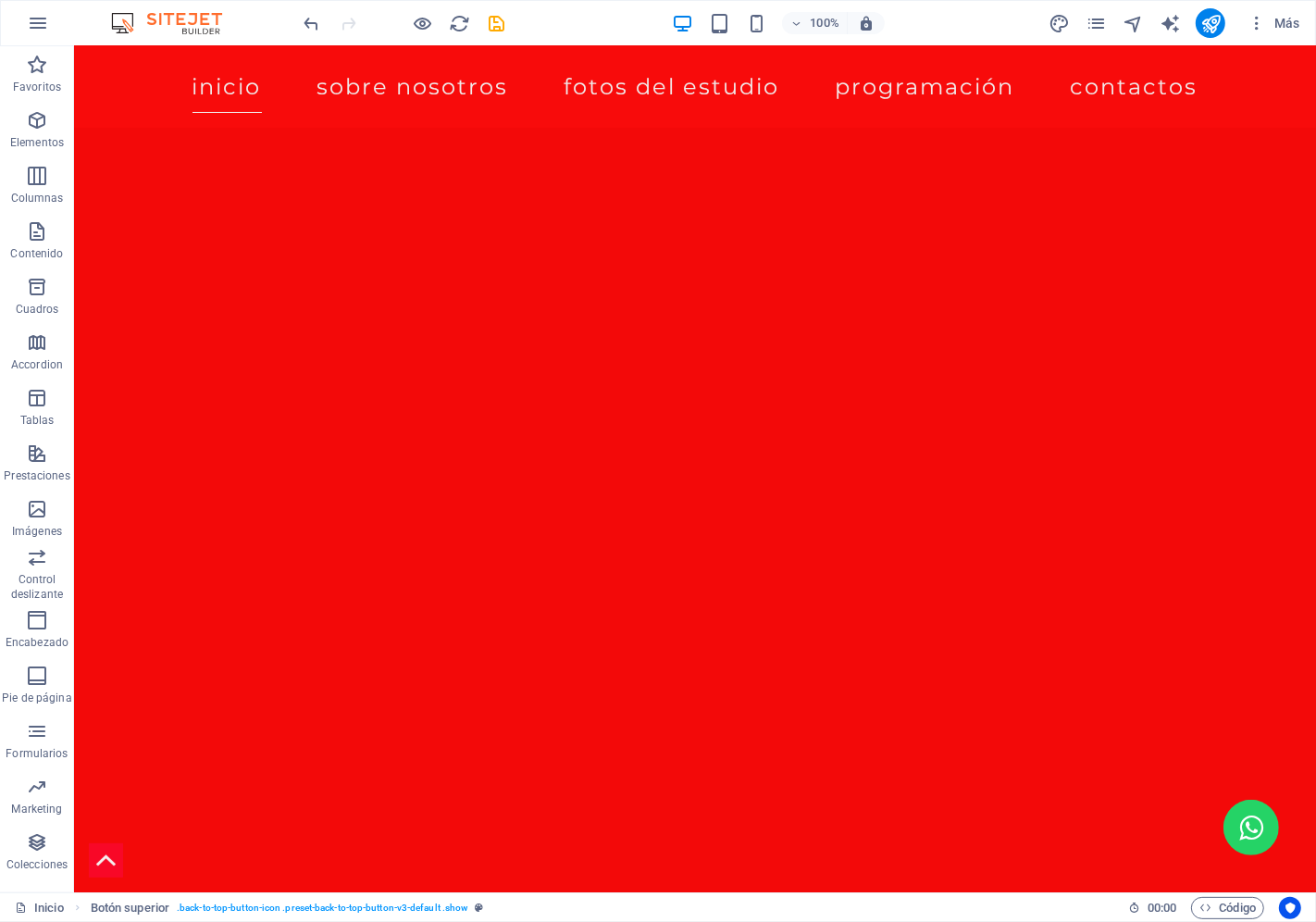
scroll to position [0, 0]
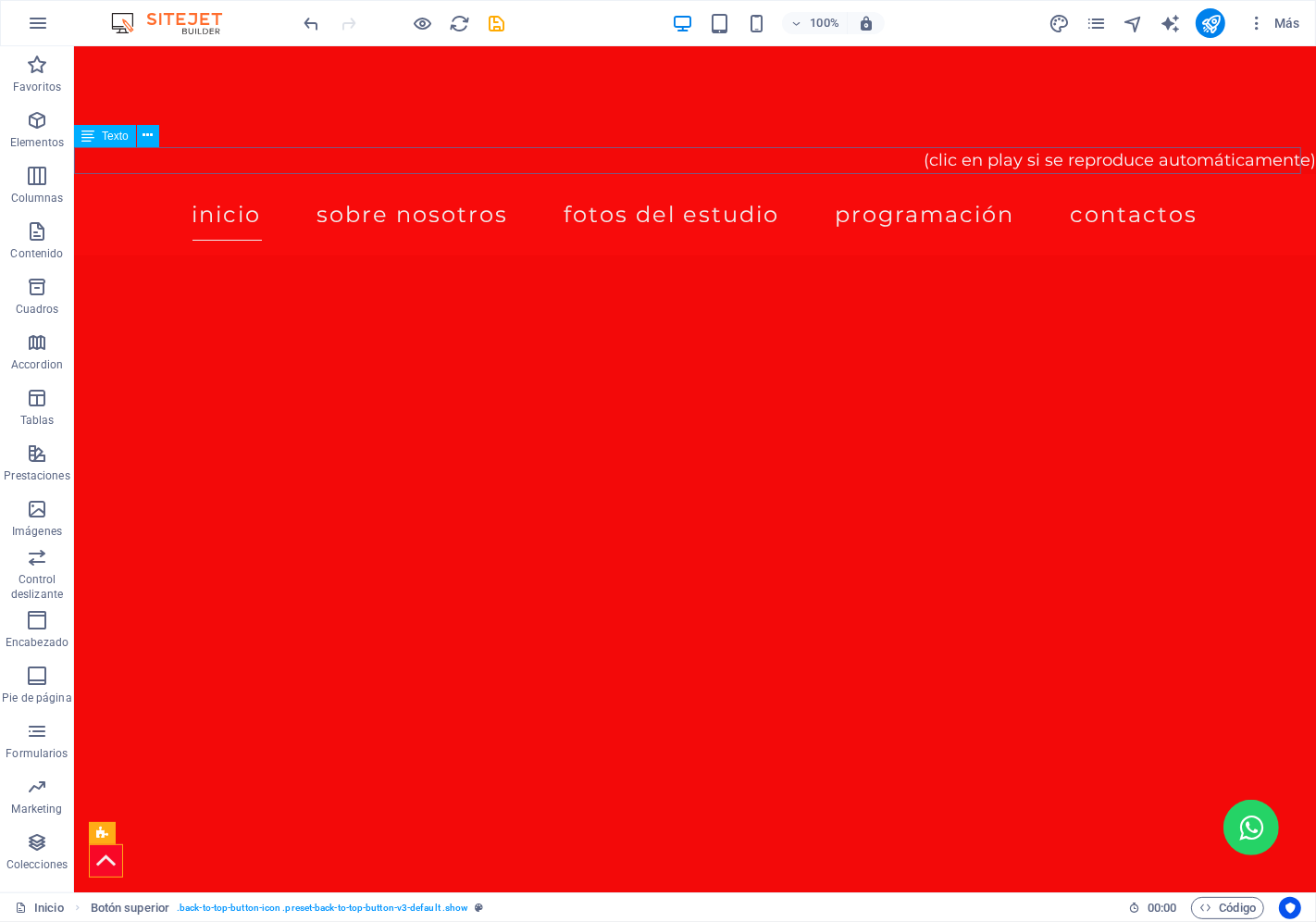
click at [1022, 157] on div "(clic en play si se reproduce automáticamente)" at bounding box center [694, 161] width 1242 height 27
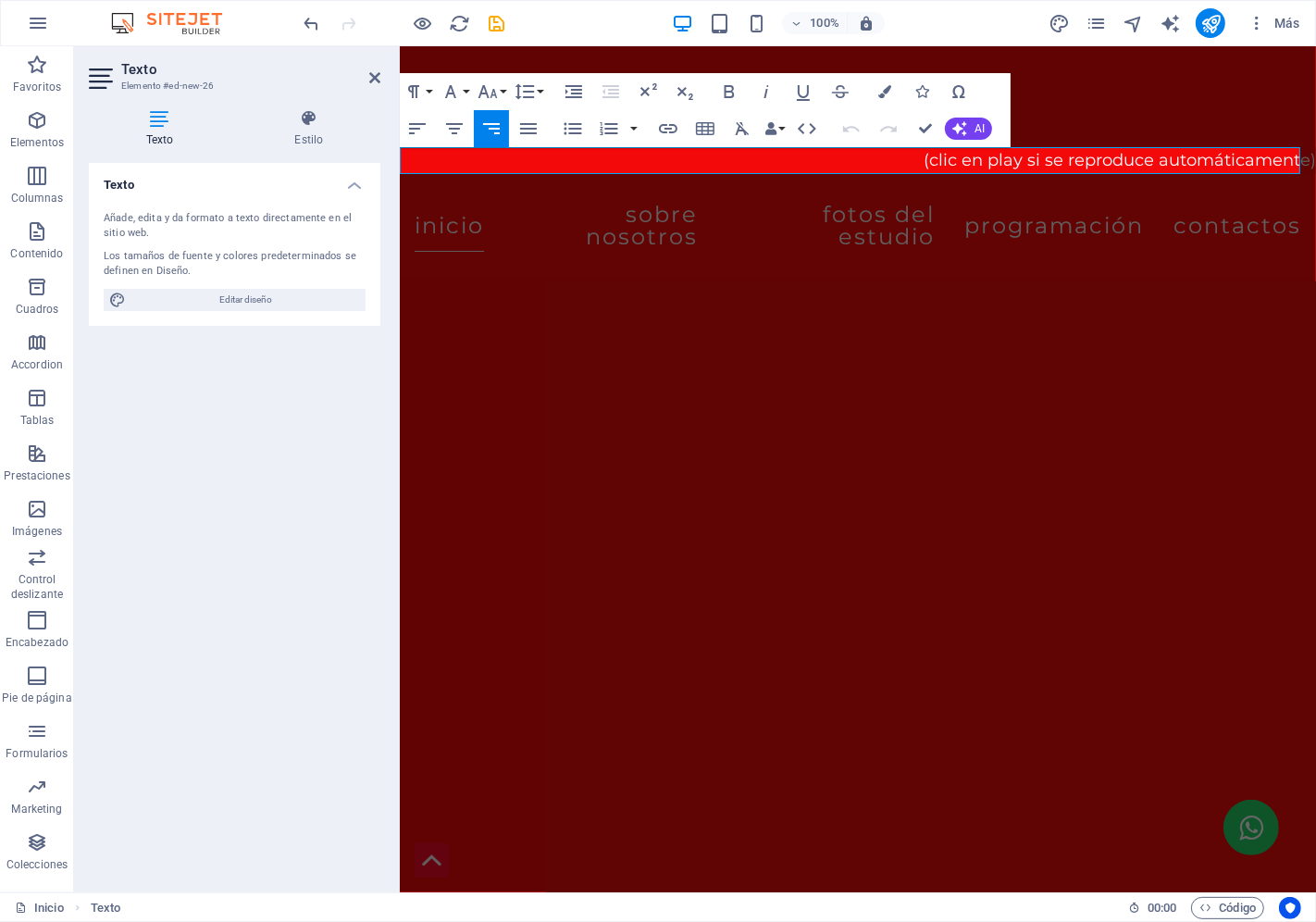
click at [1024, 158] on span "(clic en play si se reproduce automáticamente)" at bounding box center [1118, 160] width 393 height 20
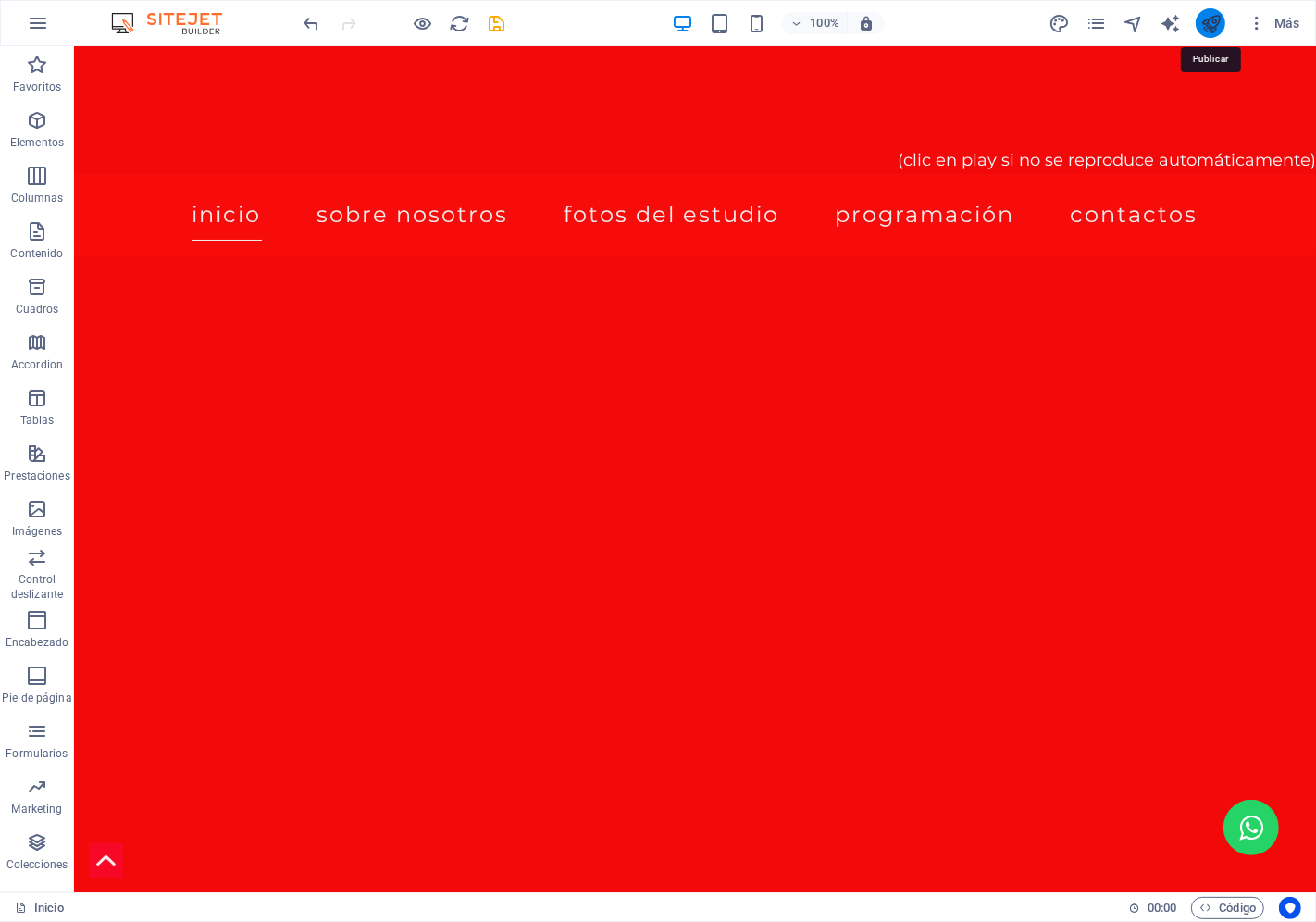
click at [1210, 15] on icon "publish" at bounding box center [1211, 24] width 21 height 21
